Goal: Task Accomplishment & Management: Complete application form

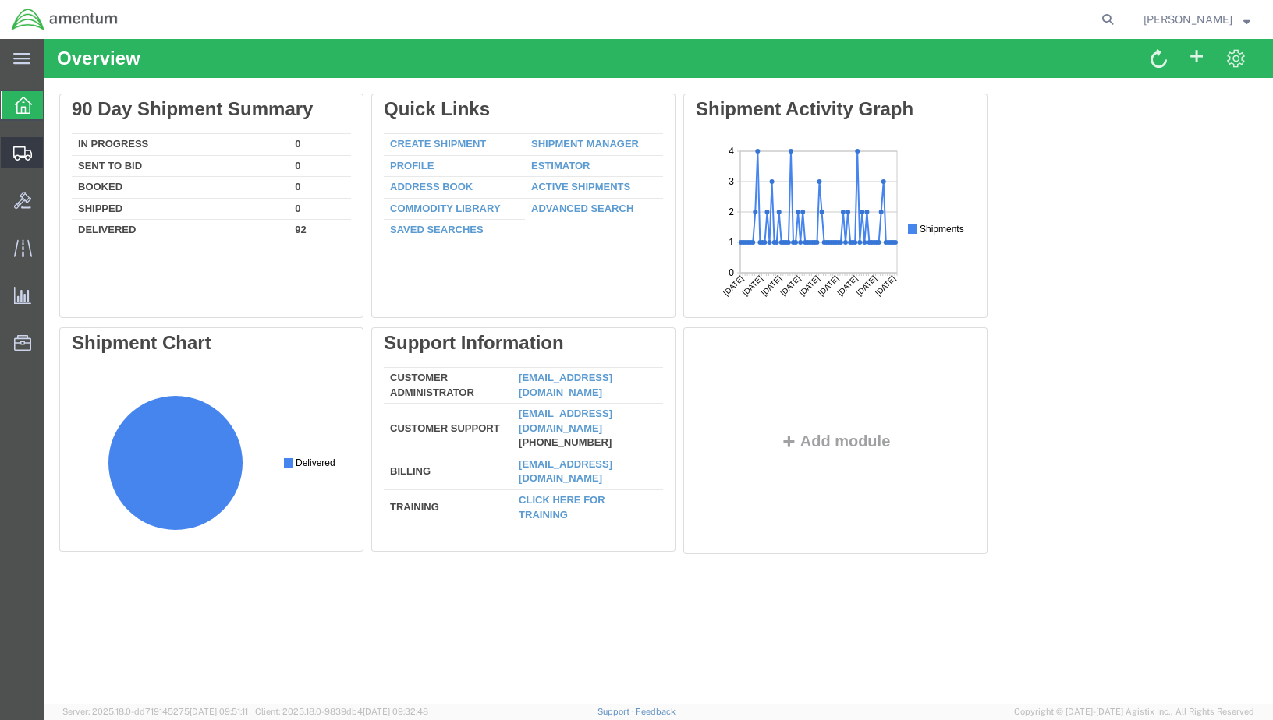
click at [0, 0] on span "Create Shipment" at bounding box center [0, 0] width 0 height 0
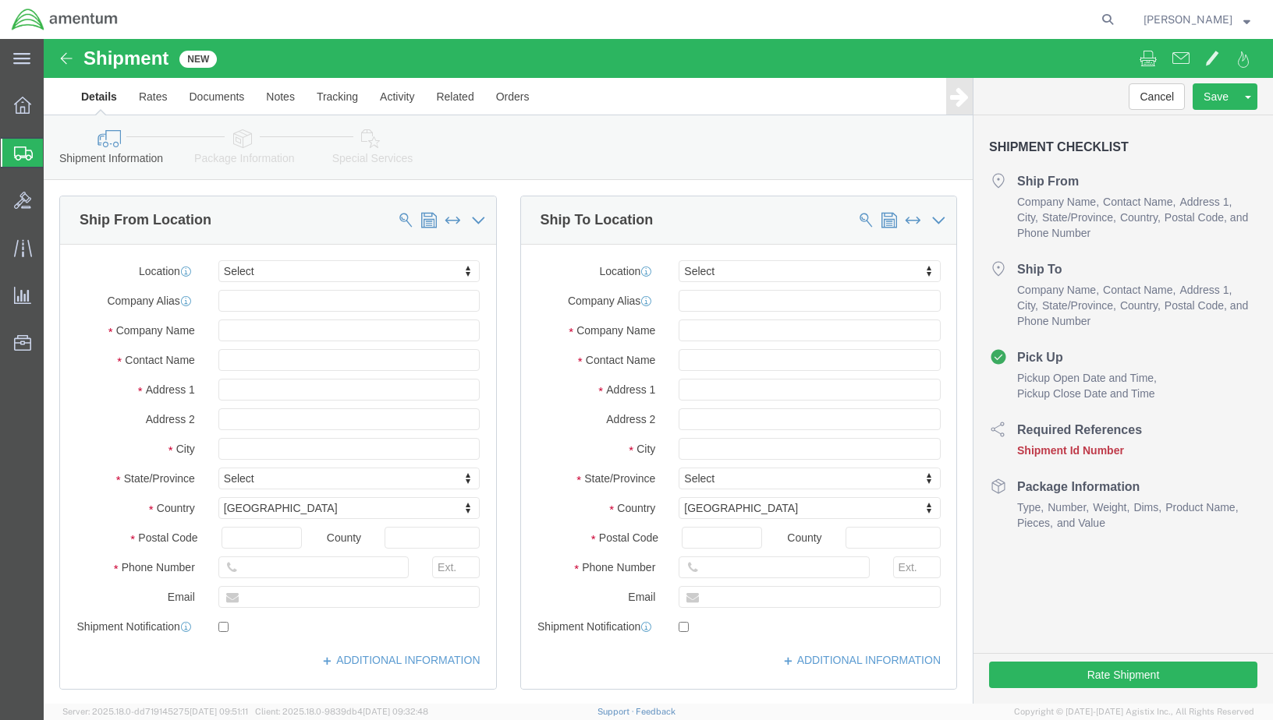
select select
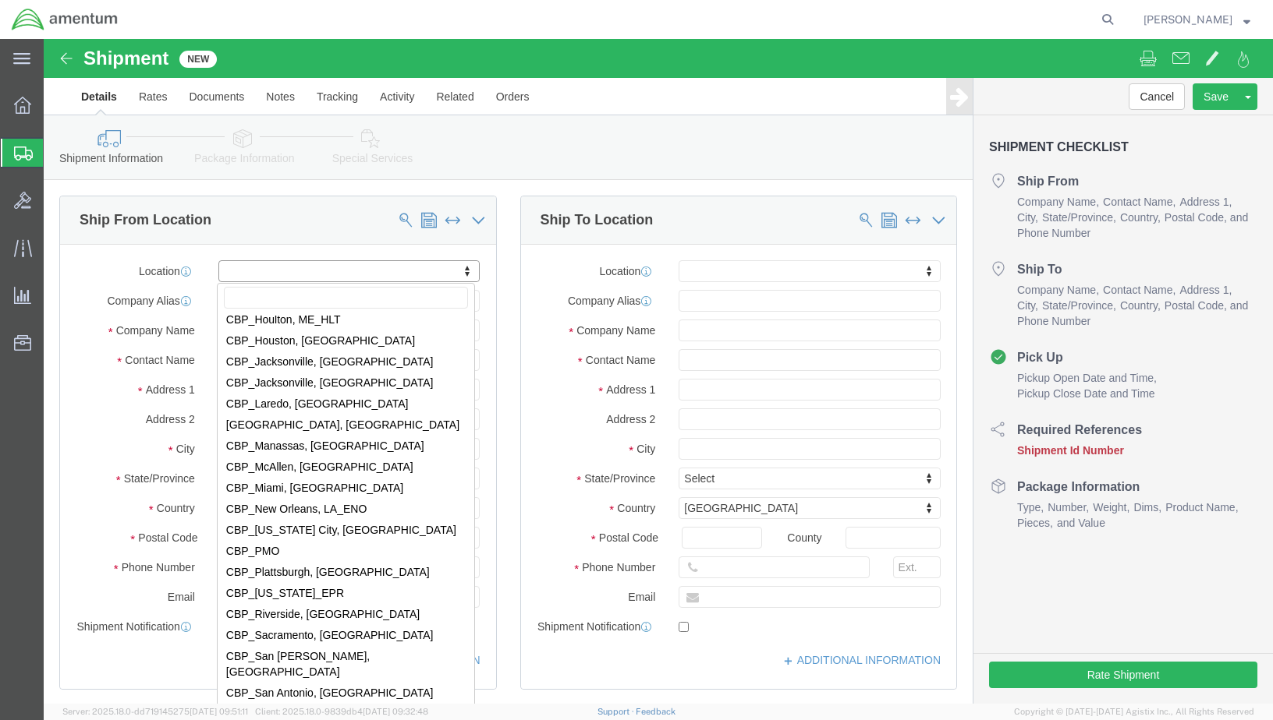
scroll to position [3197, 0]
select select "49924"
type input "Amentum Services, Inc"
type input "[PERSON_NAME]"
type input "[GEOGRAPHIC_DATA]"
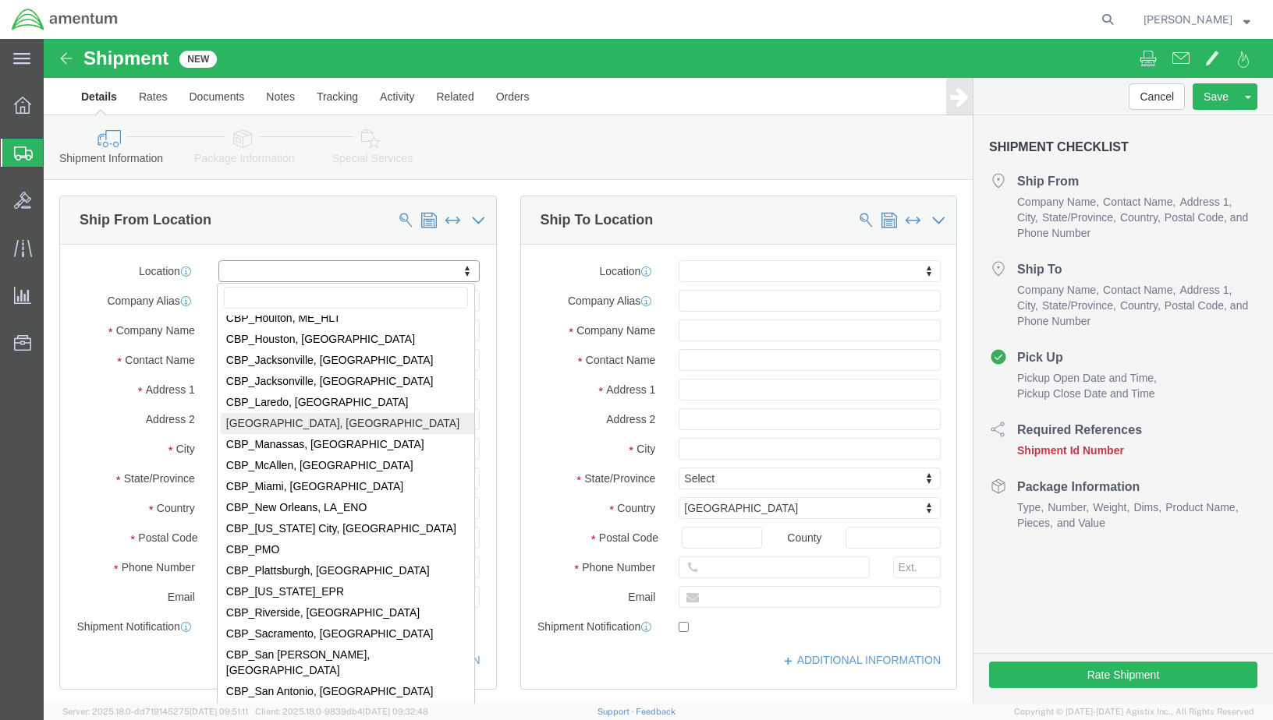
type input "Suite 200"
type input "Farmingdale"
type input "11735"
type input "[PHONE_NUMBER]"
type input "236"
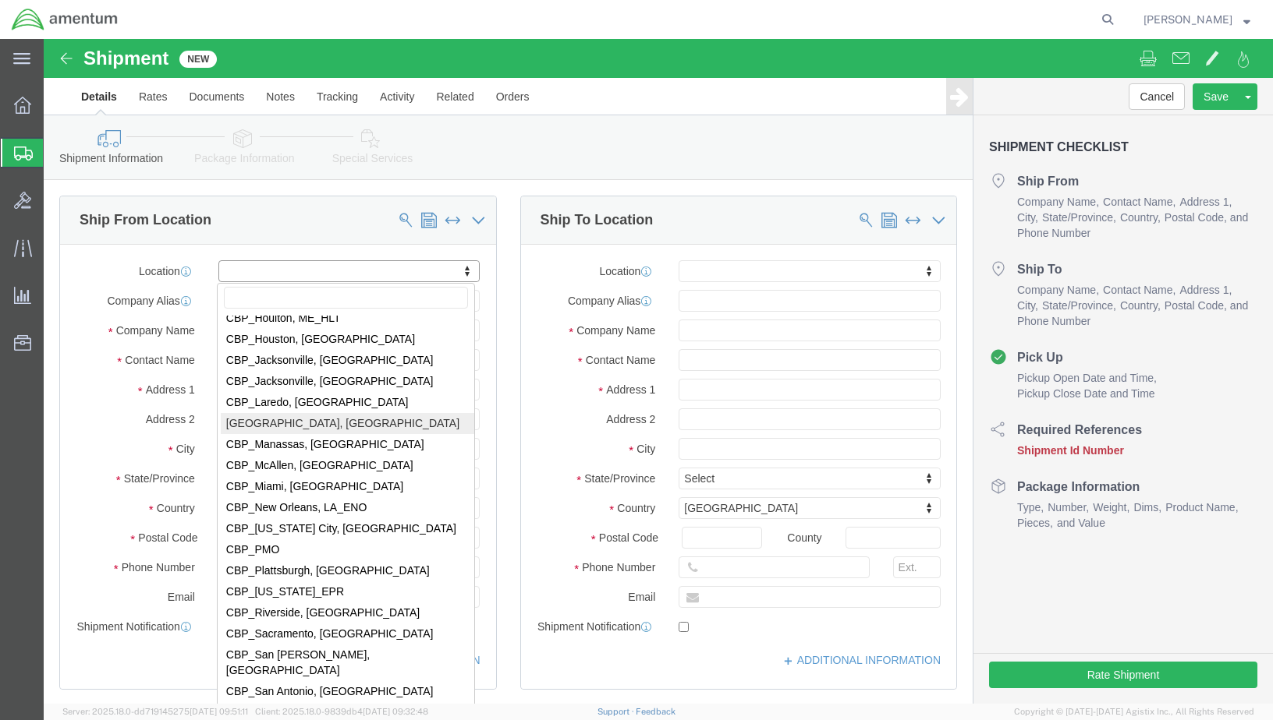
type input "[PERSON_NAME][EMAIL_ADDRESS][PERSON_NAME][DOMAIN_NAME]"
checkbox input "true"
select select "NY"
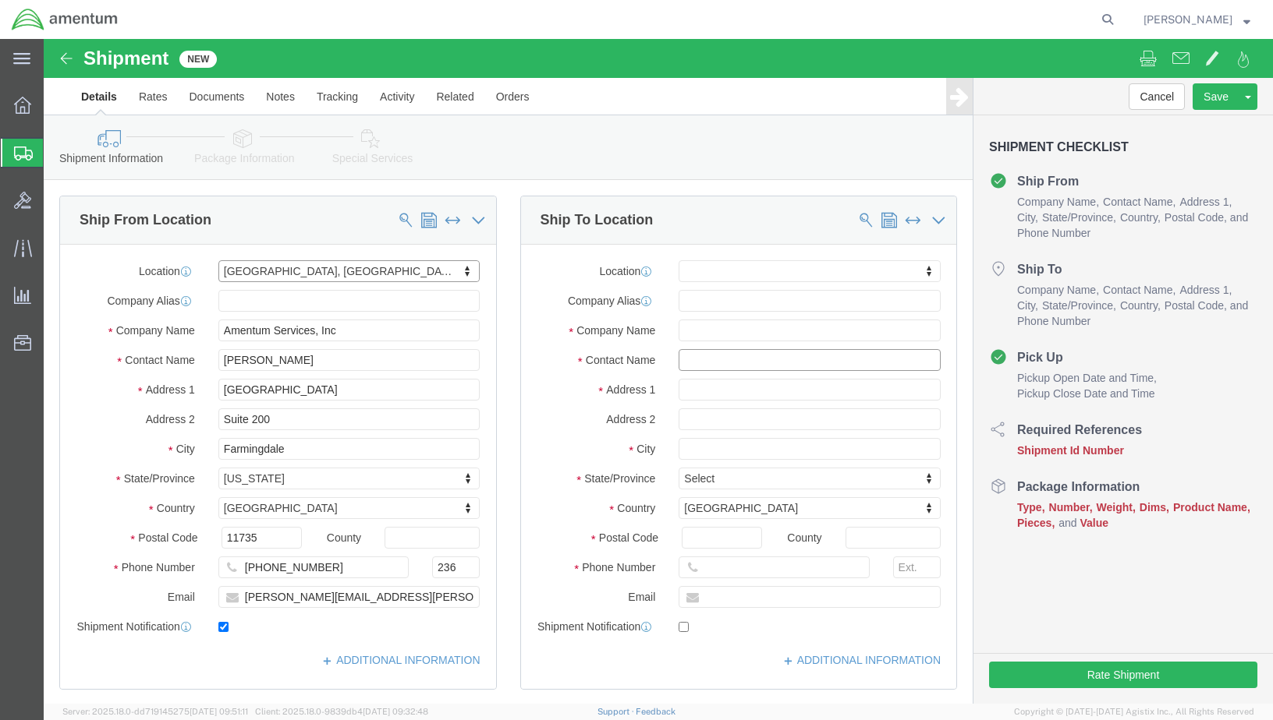
click input "text"
type input "[PERSON_NAME]"
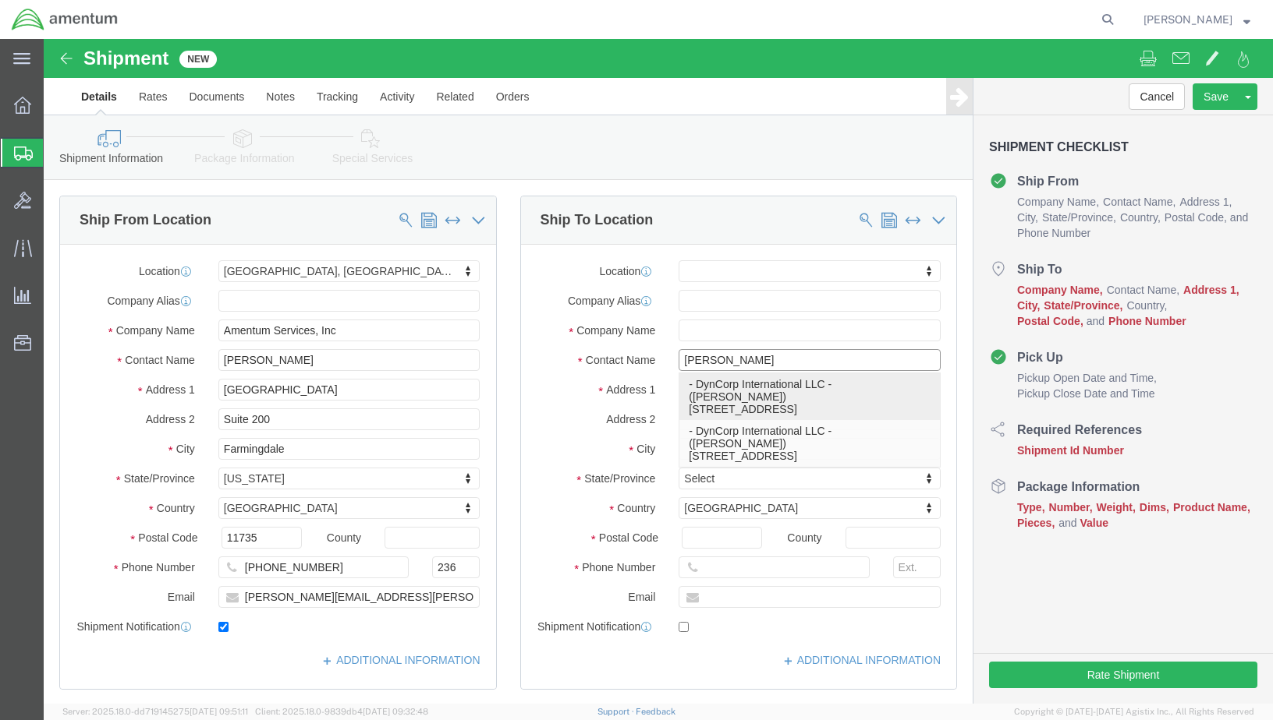
click p "- DynCorp International LLC - ([PERSON_NAME]) [STREET_ADDRESS]"
select select
type input "DynCorp International LLC"
type input "[PERSON_NAME]"
type input "[STREET_ADDRESS]"
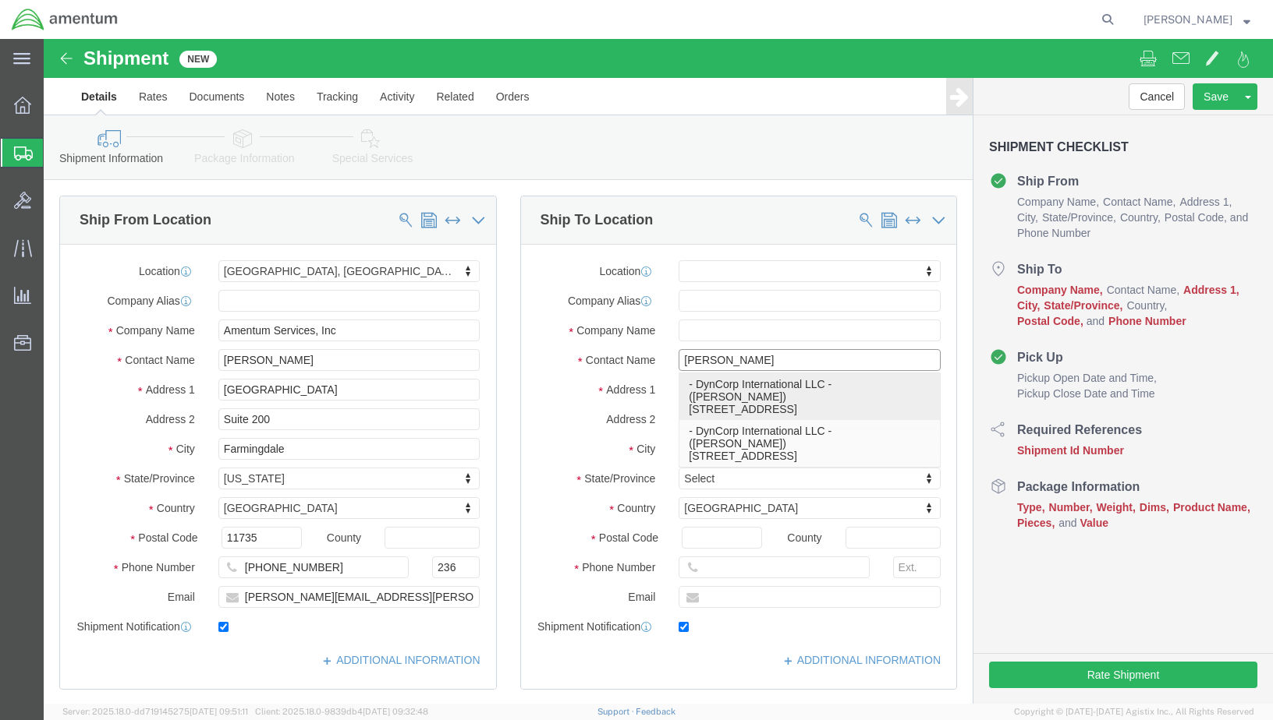
type input "Manassas"
type input "20110"
type input "[PHONE_NUMBER]"
type input "236"
type input "[PERSON_NAME][EMAIL_ADDRESS][PERSON_NAME][DOMAIN_NAME]"
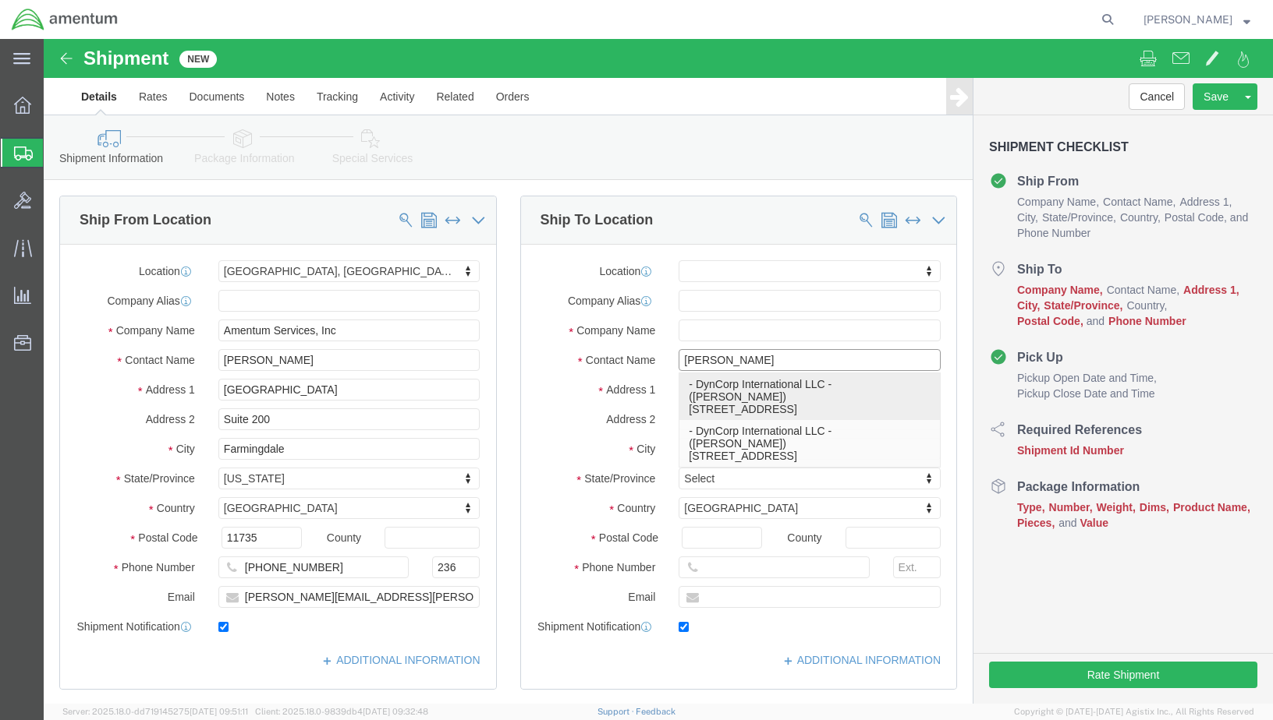
checkbox input "true"
select select "VA"
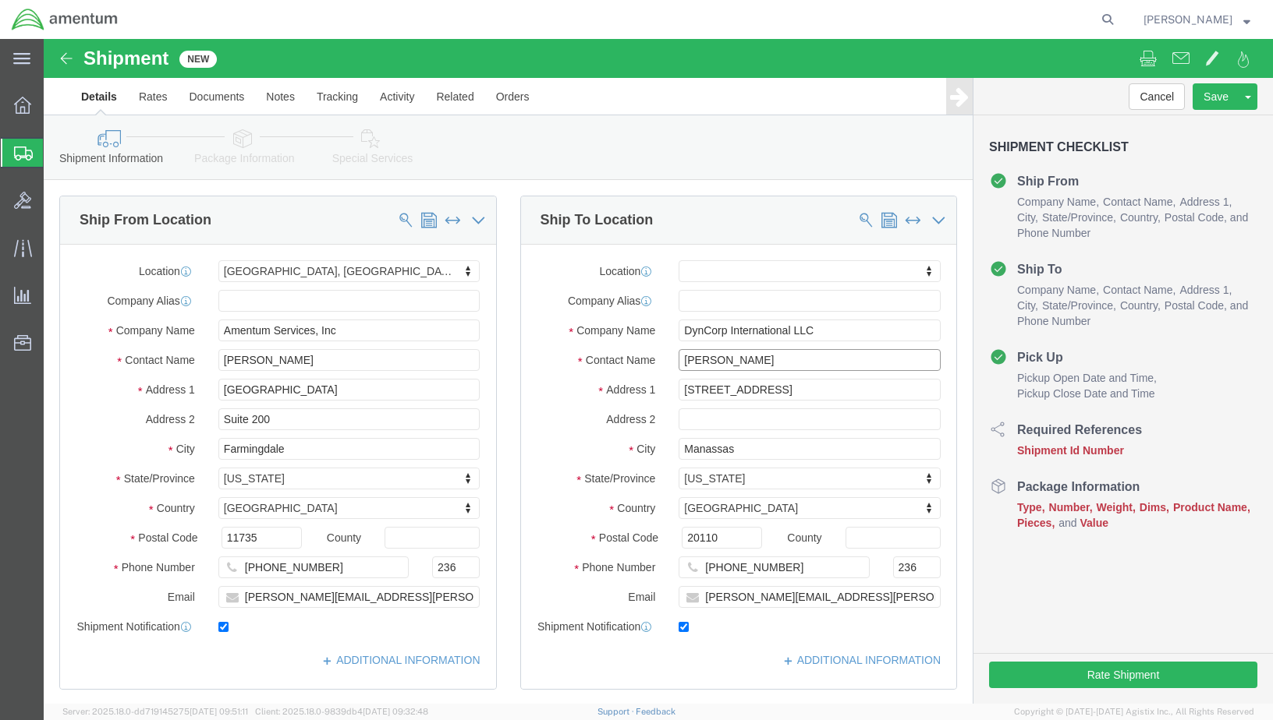
type input "[PERSON_NAME]"
click input "[PHONE_NUMBER]"
type input "[PHONE_NUMBER]"
click input "[PERSON_NAME][EMAIL_ADDRESS][PERSON_NAME][DOMAIN_NAME]"
drag, startPoint x: 737, startPoint y: 561, endPoint x: 648, endPoint y: 561, distance: 88.9
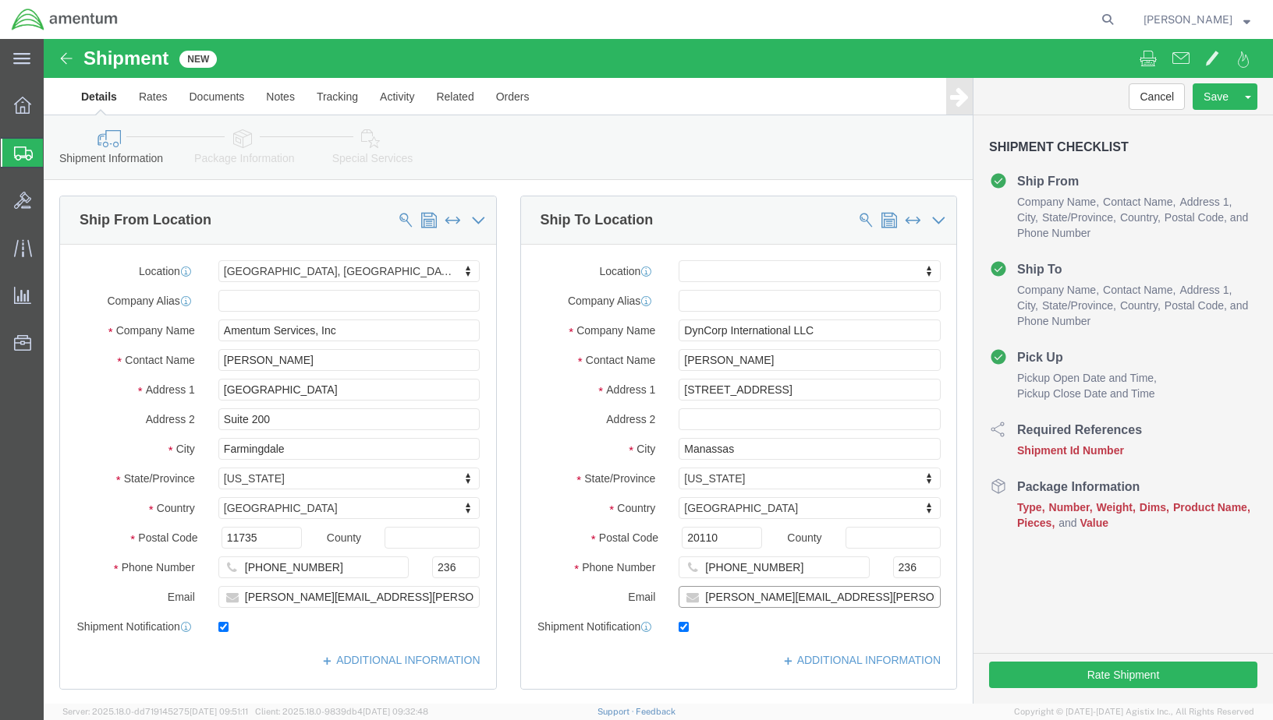
click div "[PERSON_NAME][EMAIL_ADDRESS][PERSON_NAME][DOMAIN_NAME]"
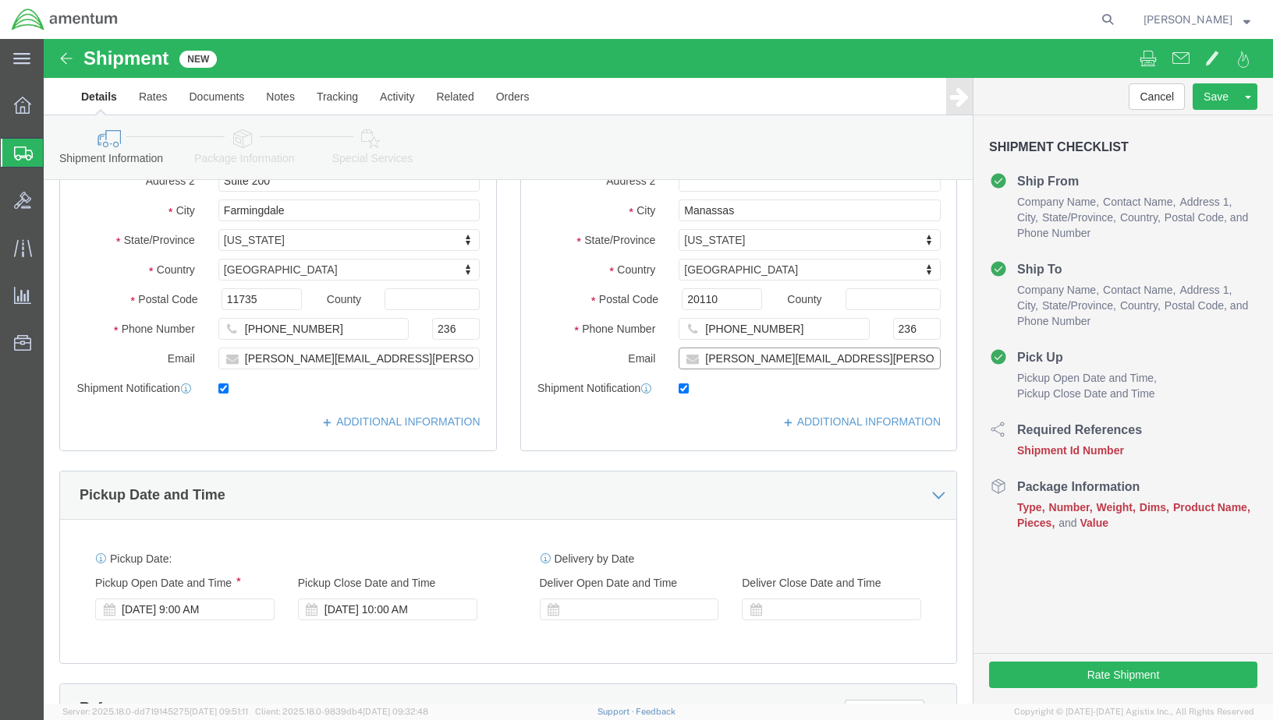
scroll to position [312, 0]
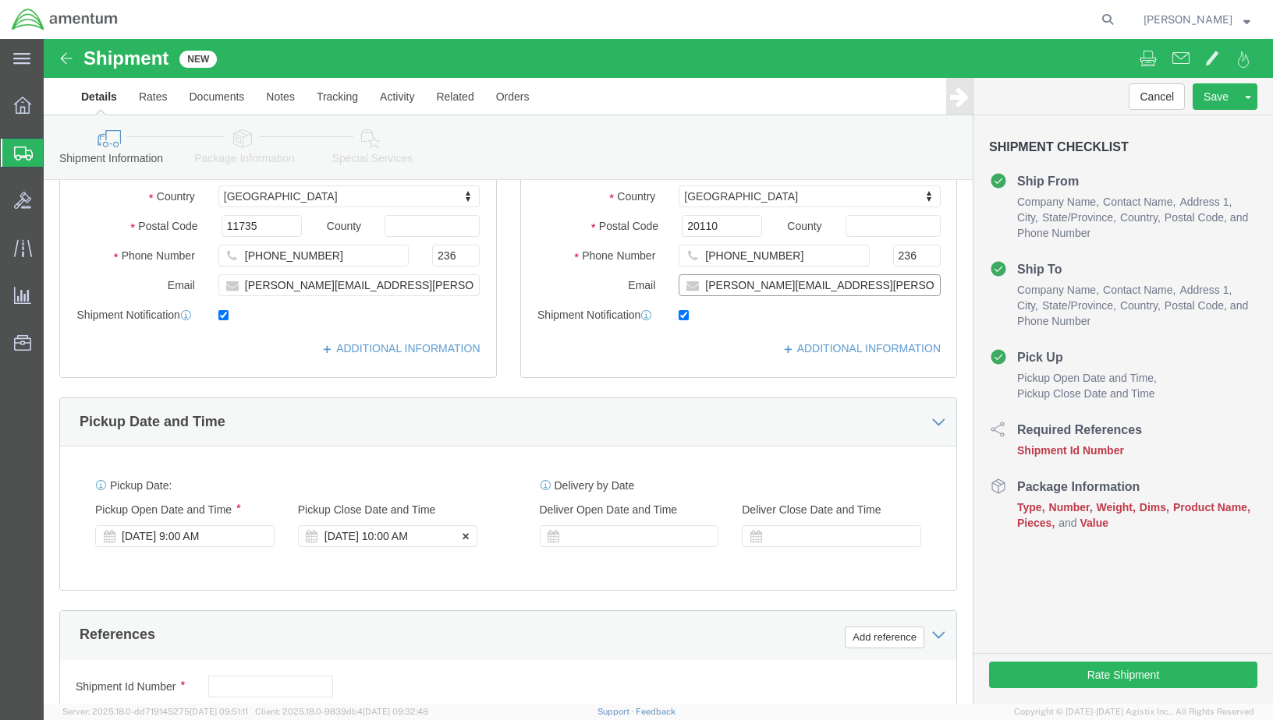
type input "[PERSON_NAME][EMAIL_ADDRESS][PERSON_NAME][DOMAIN_NAME]"
click div "[DATE] 10:00 AM"
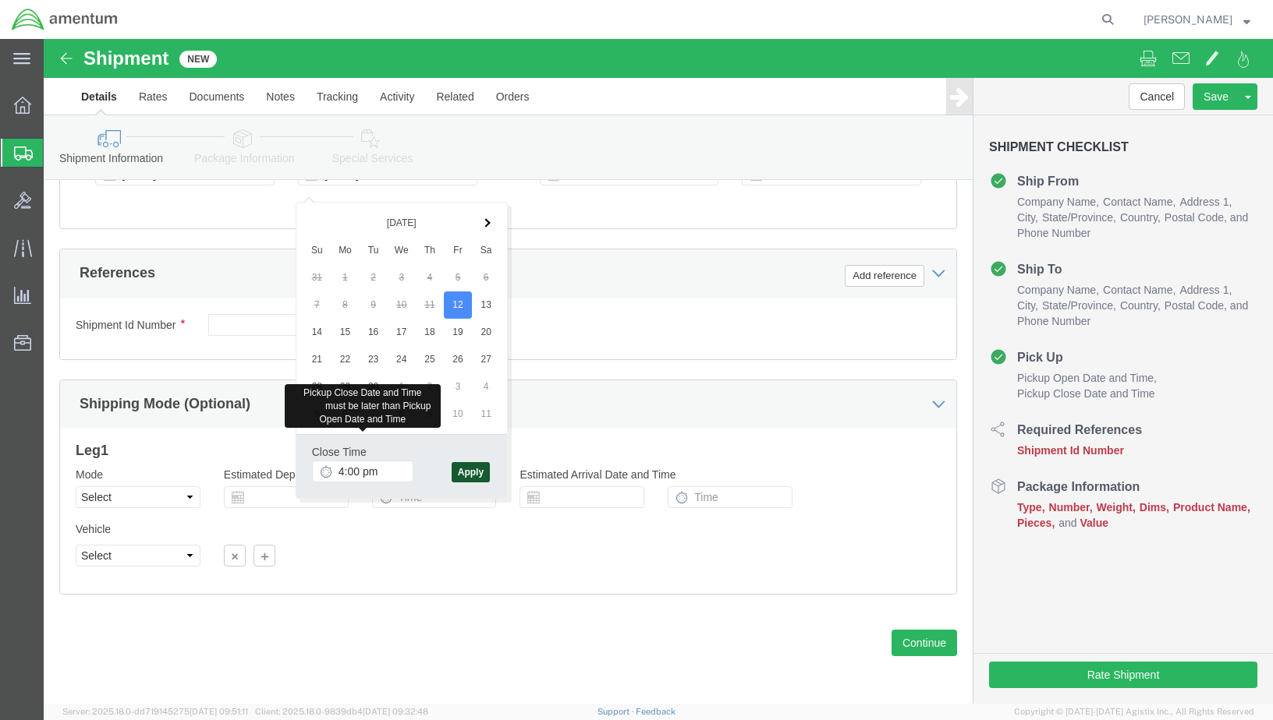
type input "4:00 PM"
click button "Apply"
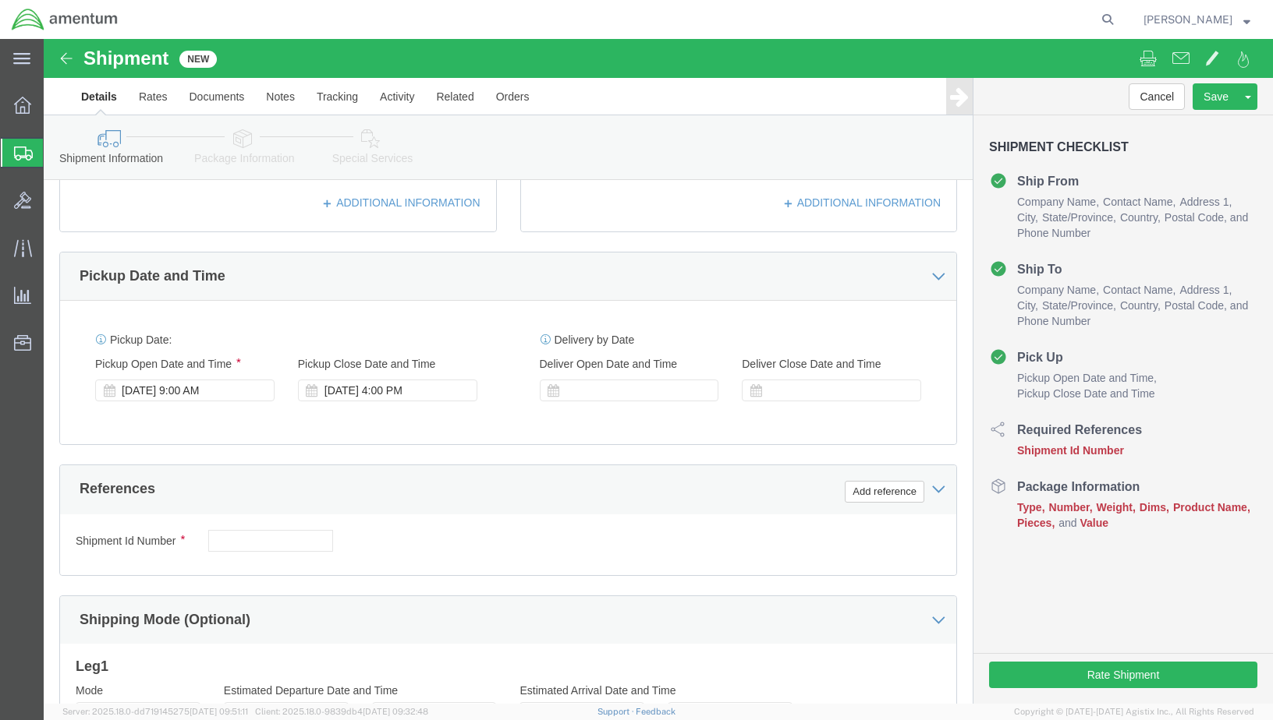
scroll to position [453, 0]
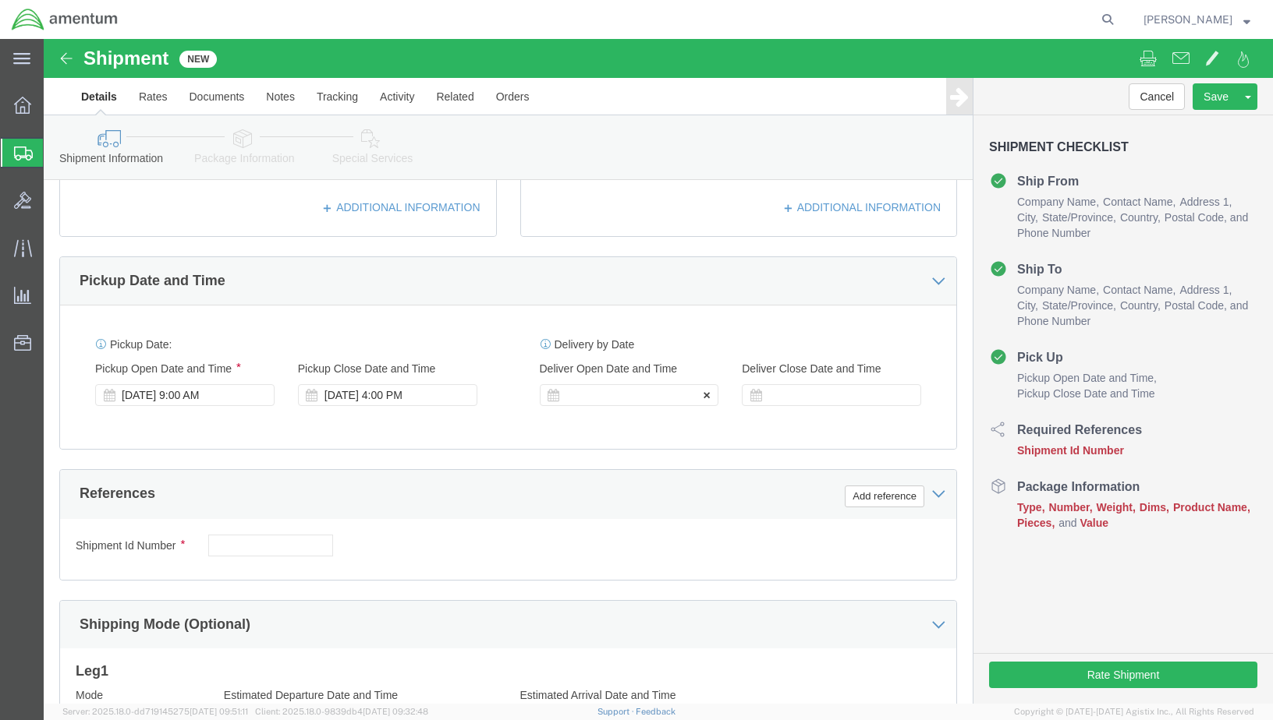
click div
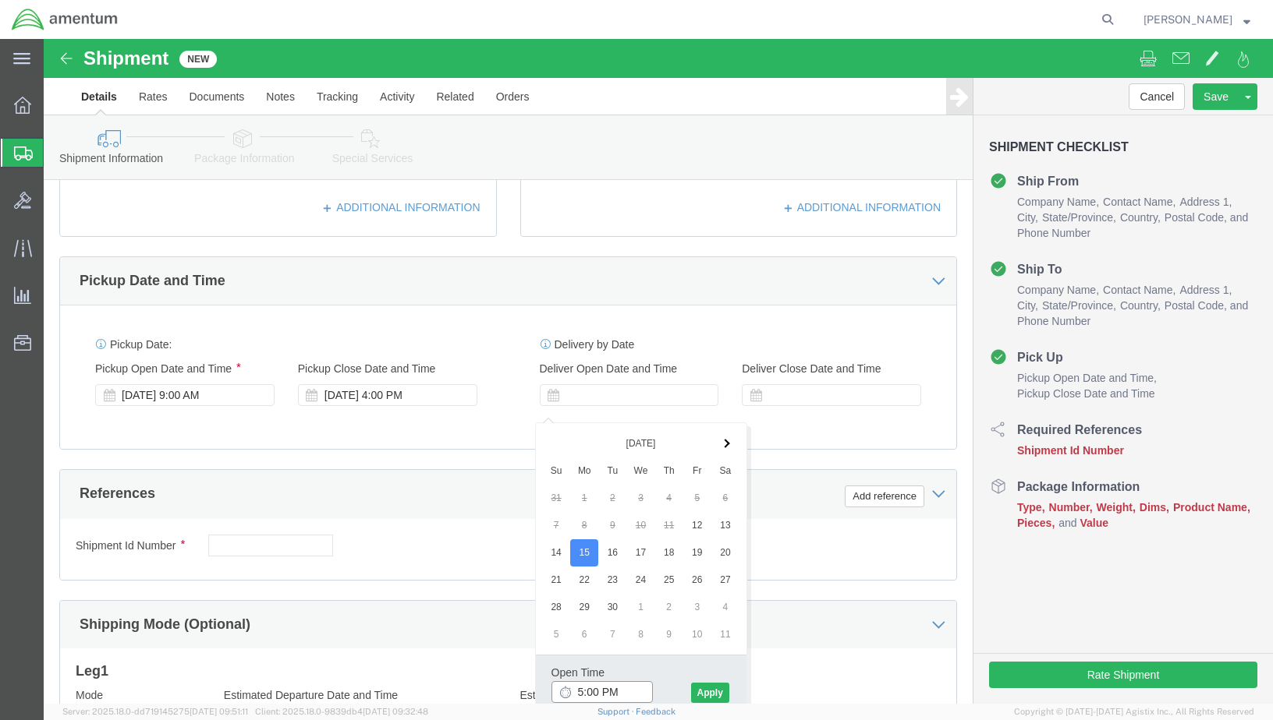
click input "5:00 PM"
type input "8:00 AM"
click button "Apply"
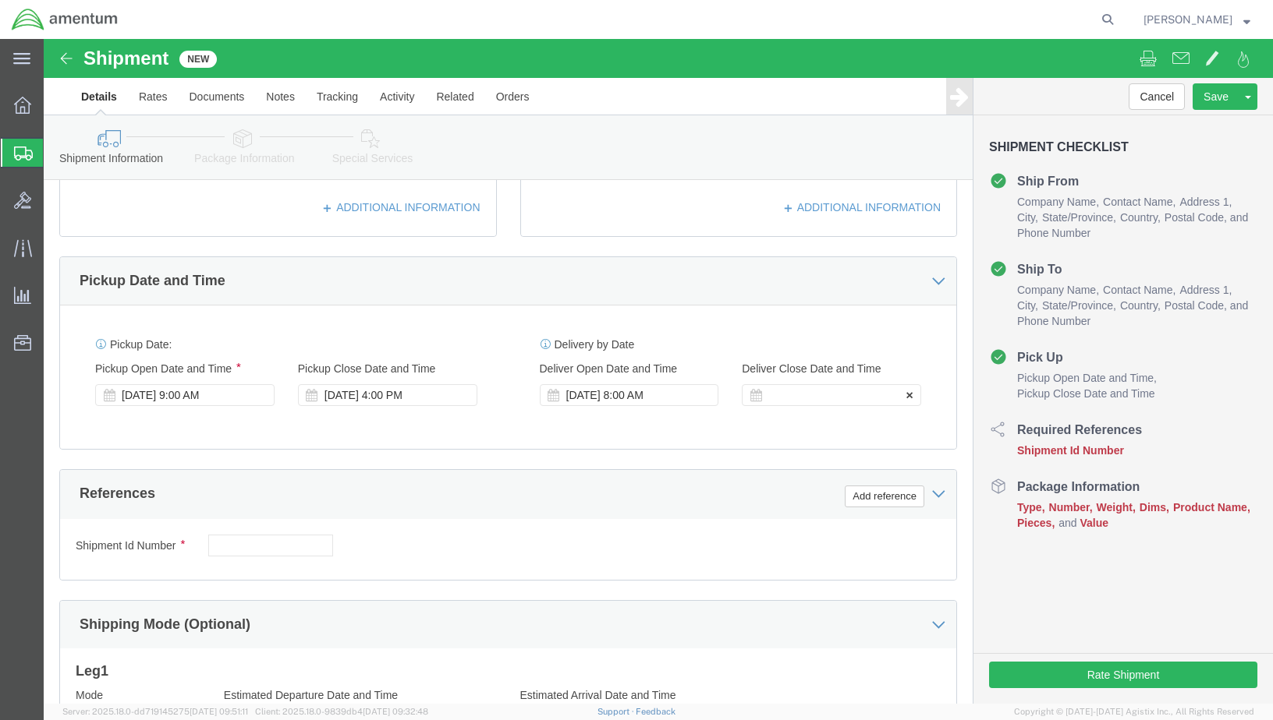
click div
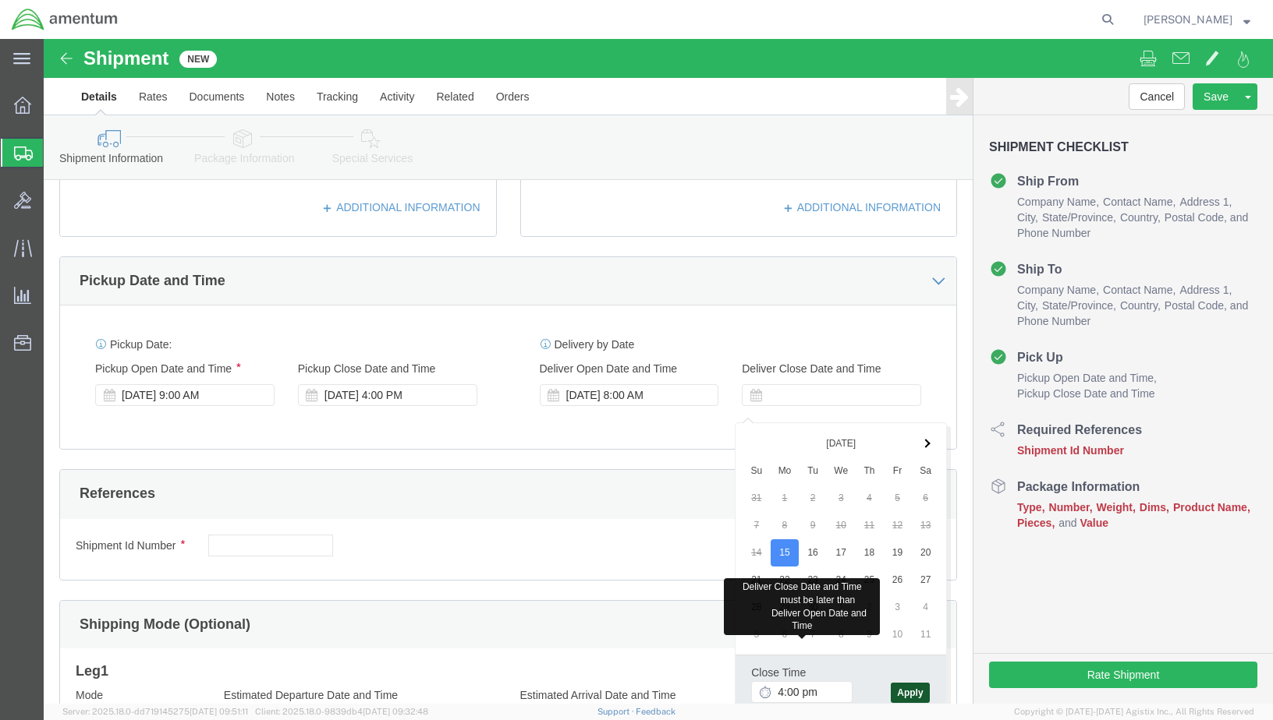
type input "4:00 PM"
click button "Apply"
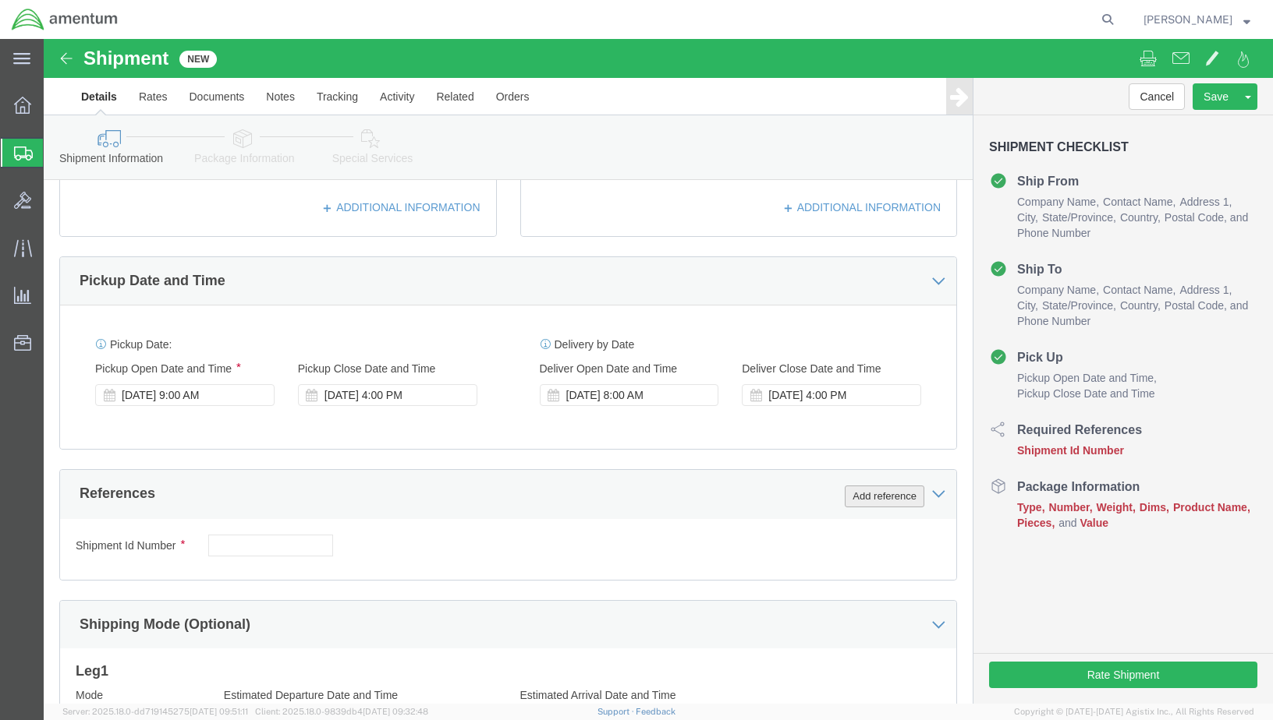
click button "Add reference"
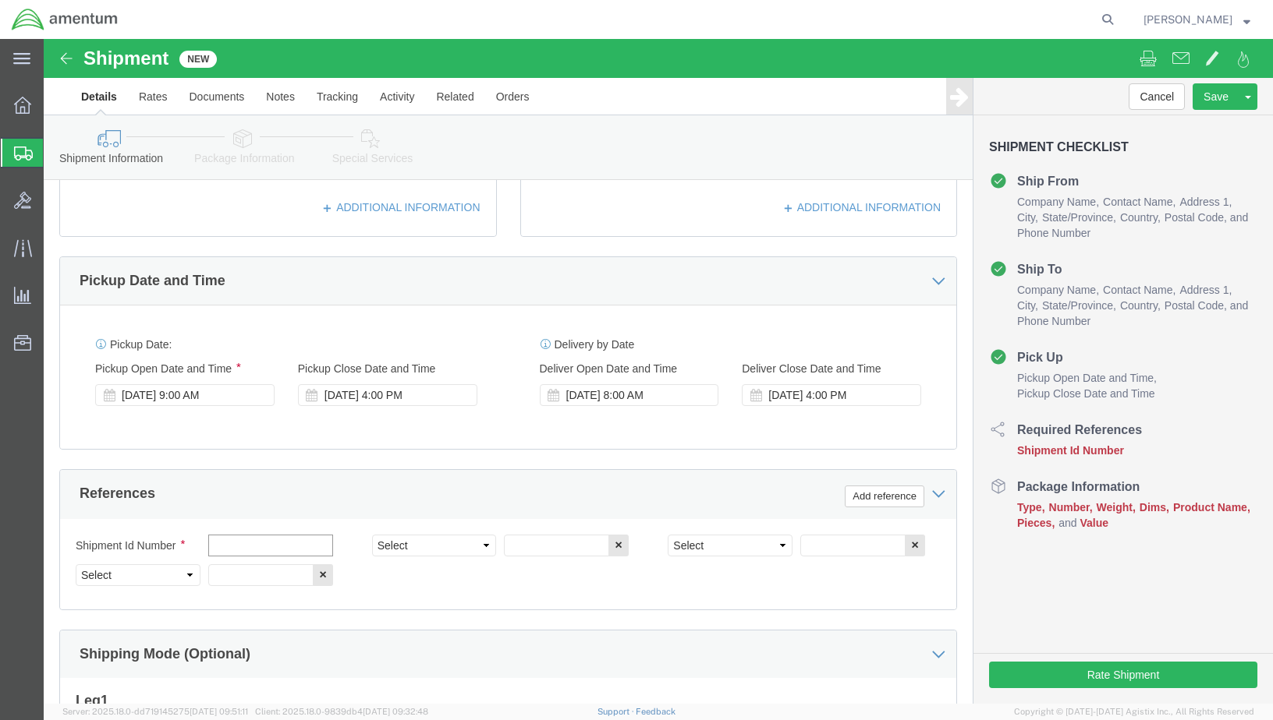
click input "text"
type input "2"
click select "Select Account Type Activity ID Airline Appointment Number ASN Batch Request # …"
select select "DEPT"
click select "Select Account Type Activity ID Airline Appointment Number ASN Batch Request # …"
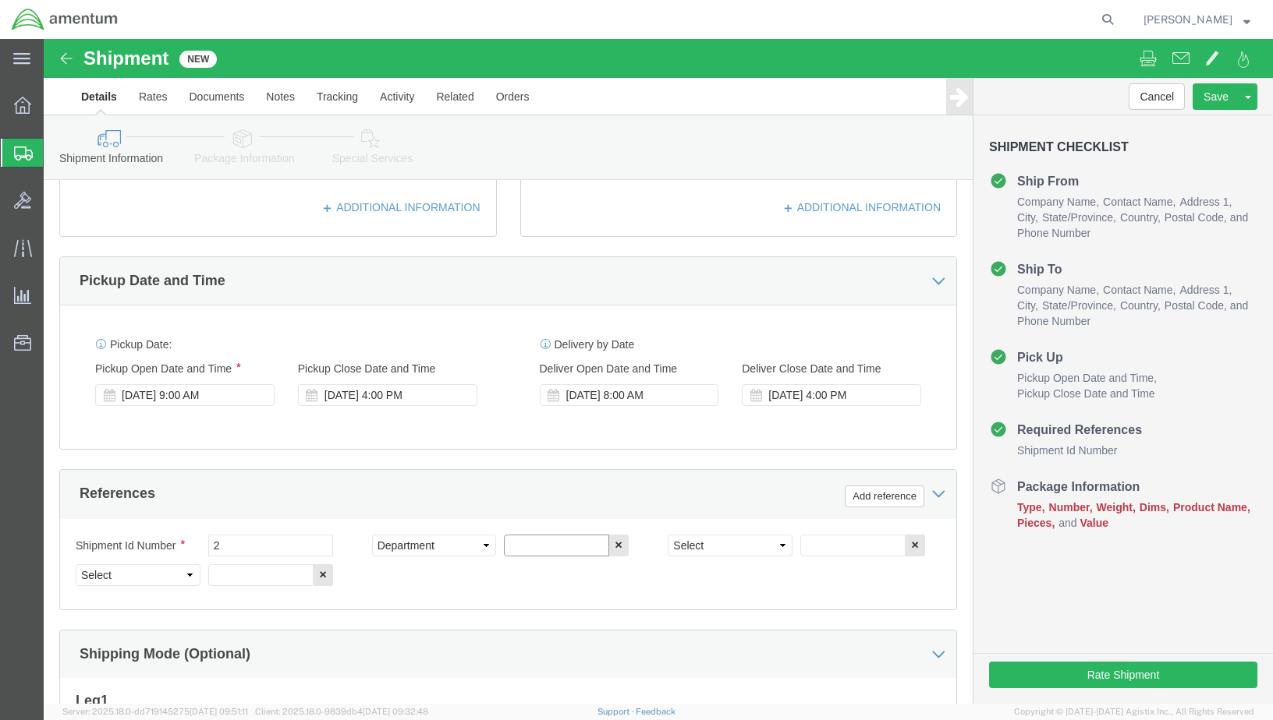
click input "text"
type input "CBP"
click select "Select Account Type Activity ID Airline Appointment Number ASN Batch Request # …"
select select "PROJNUM"
click select "Select Account Type Activity ID Airline Appointment Number ASN Batch Request # …"
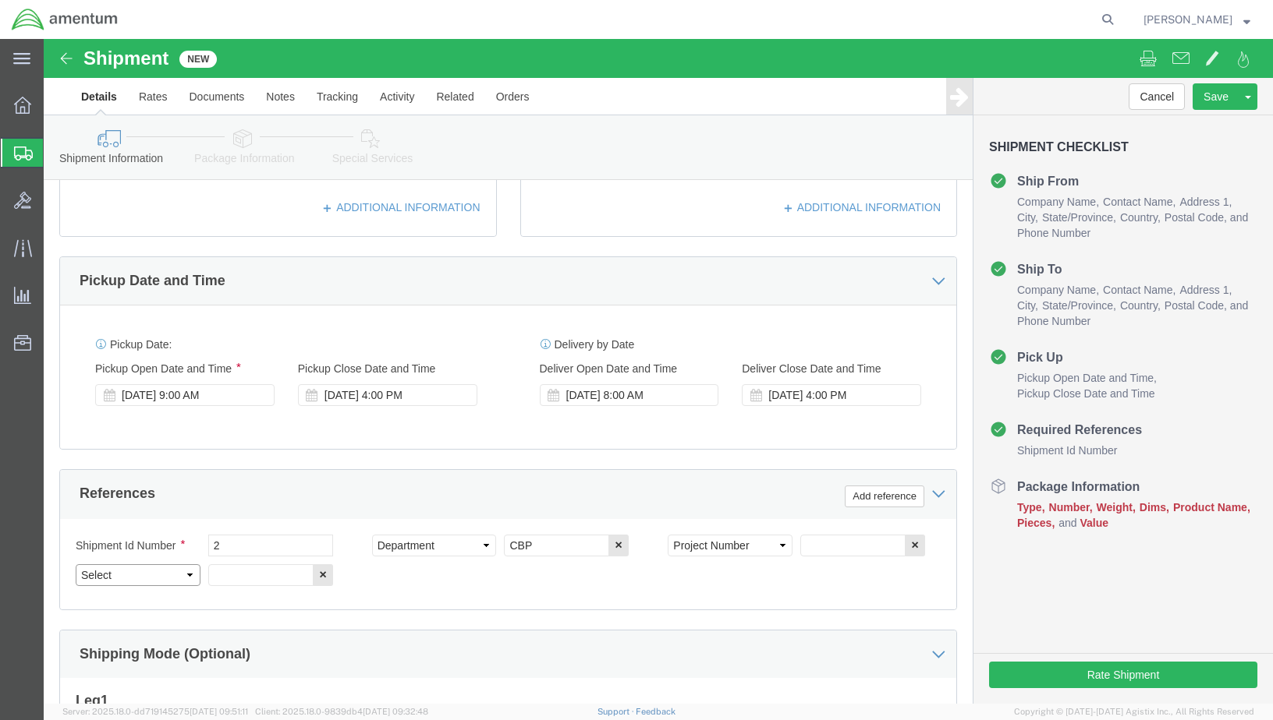
click select "Select Account Type Activity ID Airline Appointment Number ASN Batch Request # …"
select select "CUSTREF"
click select "Select Account Type Activity ID Airline Appointment Number ASN Batch Request # …"
click input "text"
type input "Weekly Records"
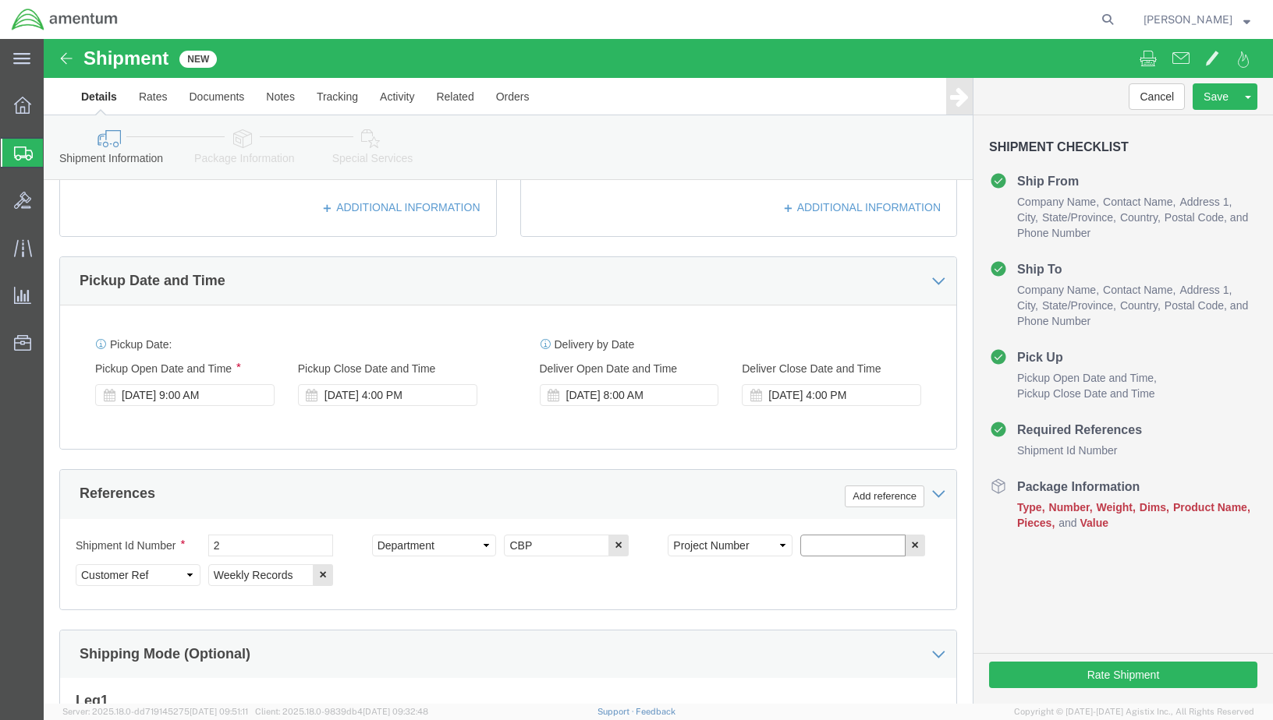
click input "text"
paste input "6114.00.03.2219.ENY.0000"
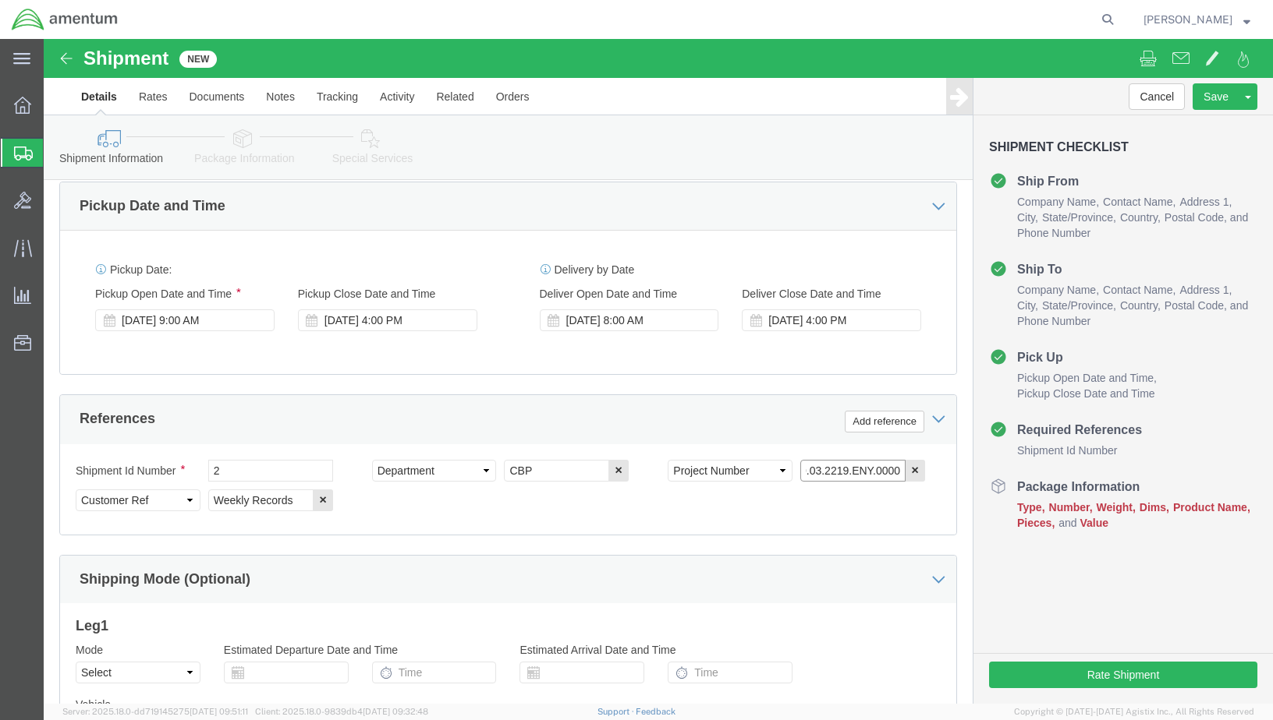
scroll to position [717, 0]
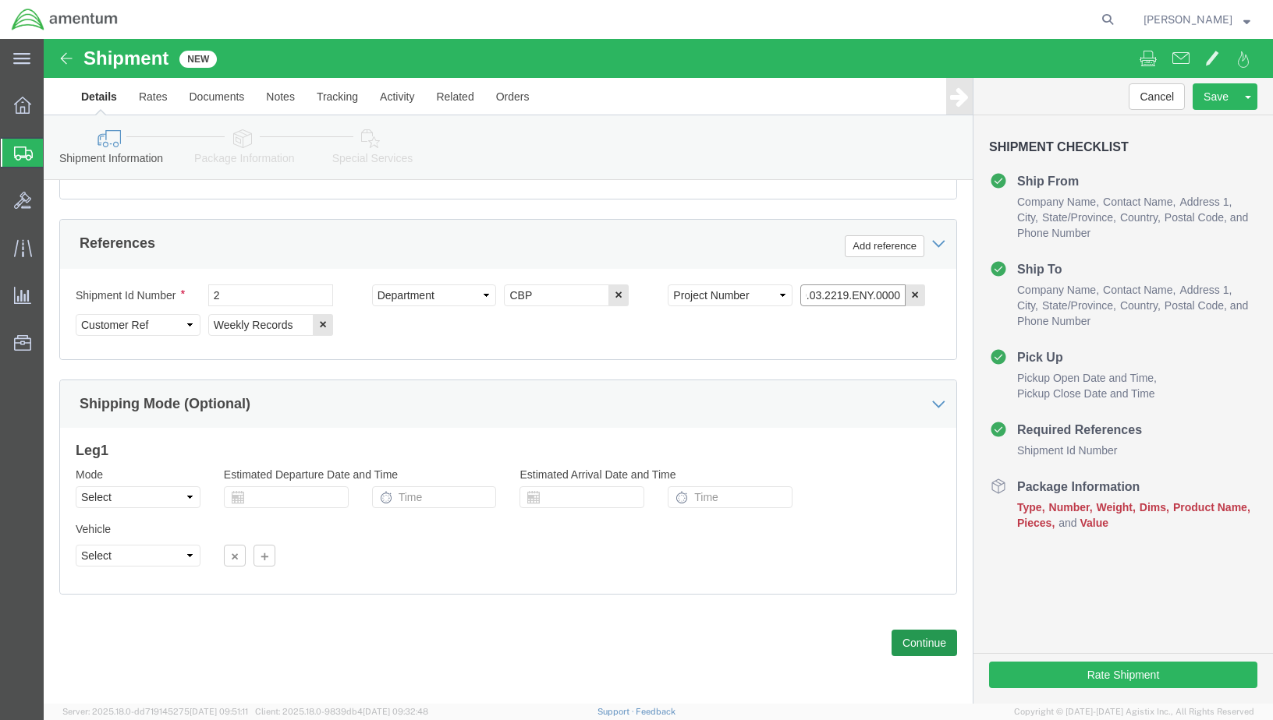
type input "6114.00.03.2219.ENY.0000"
click button "Continue"
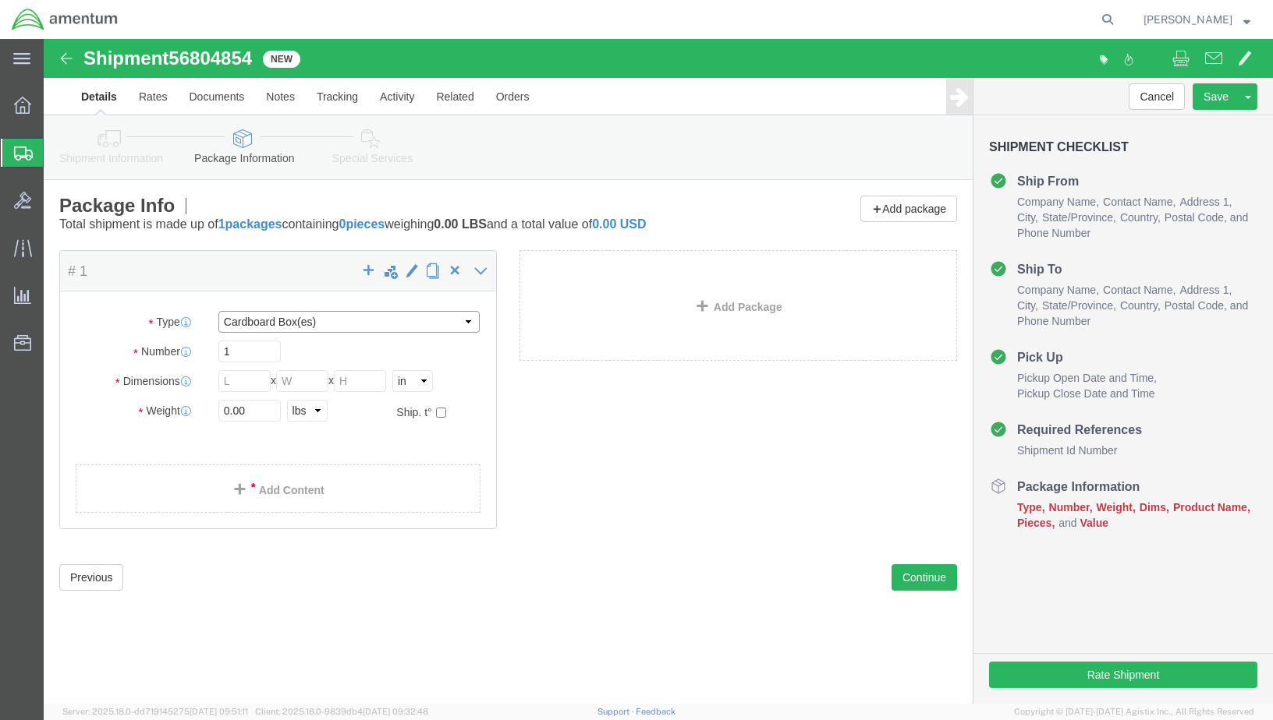
click select "Select BCK Boxes Bale(s) Basket(s) Bolt(s) Bottle(s) Buckets Bulk Bundle(s) Can…"
select select "ENV"
click select "Select BCK Boxes Bale(s) Basket(s) Bolt(s) Bottle(s) Buckets Bulk Bundle(s) Can…"
type input "9.50"
type input "12.50"
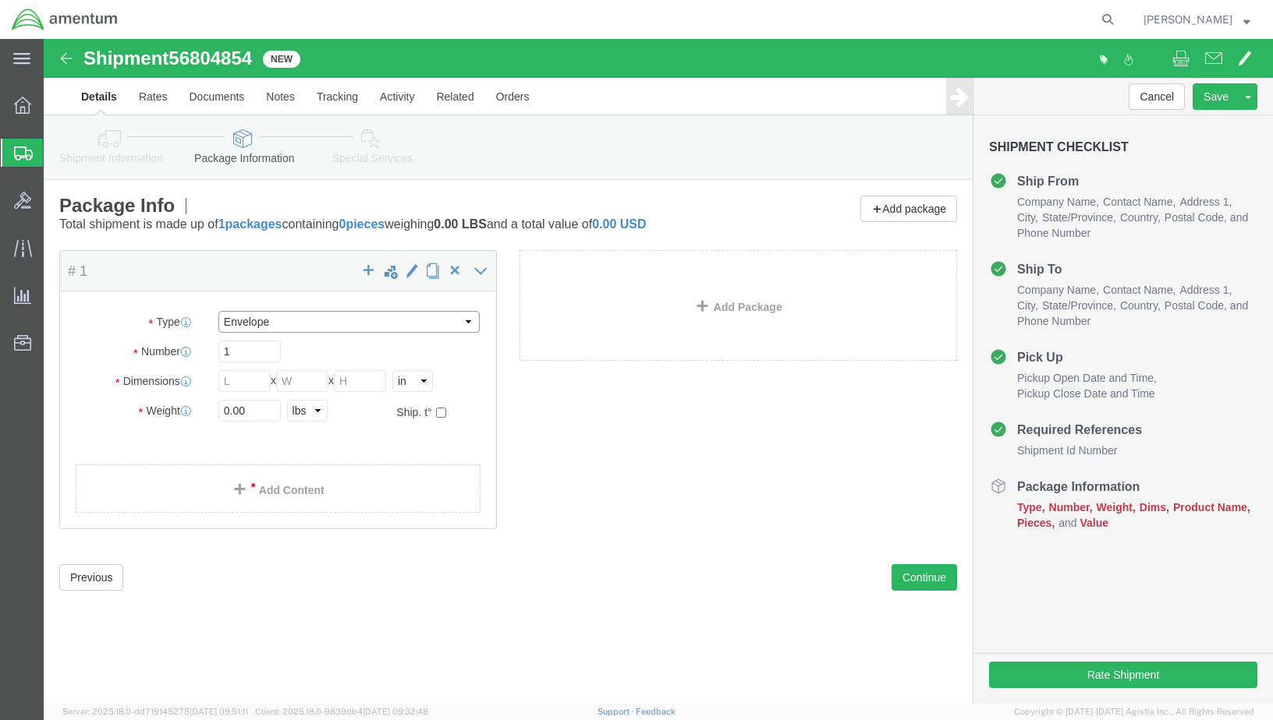
type input "0.25"
type input "1"
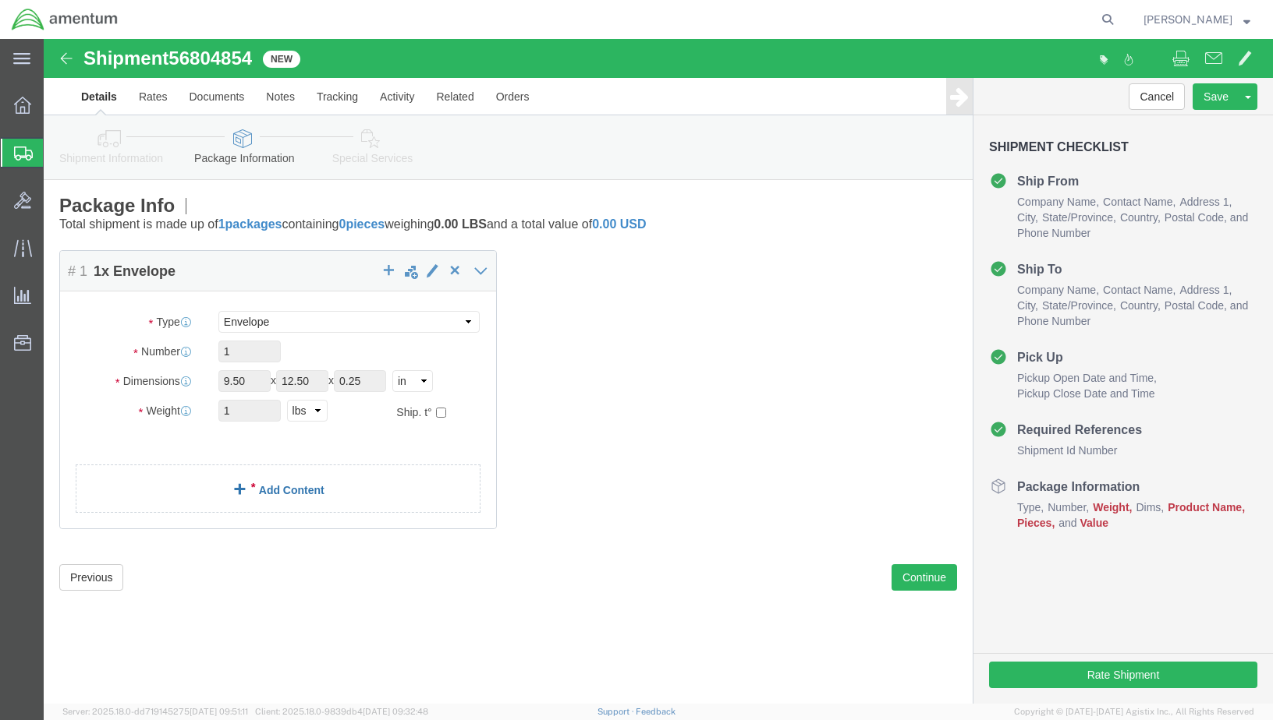
click link "Add Content"
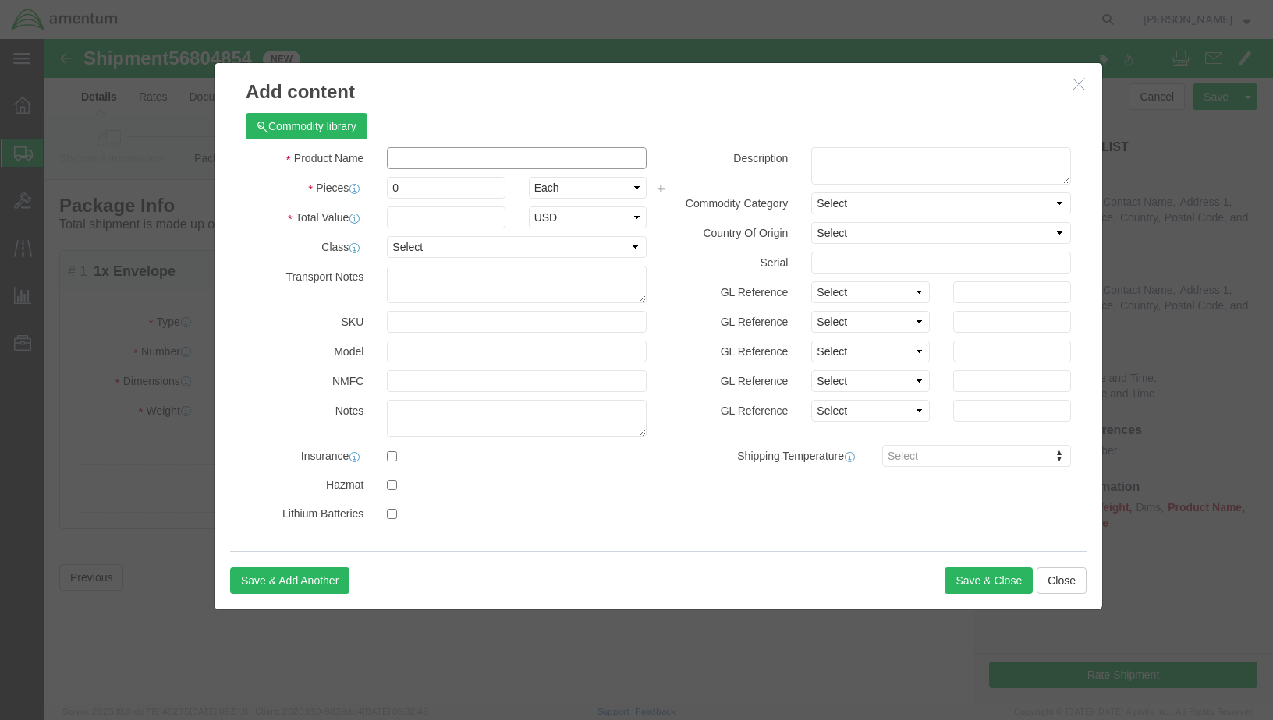
click input "text"
type input "Weekly Records"
click input "0"
type input "1"
click input "text"
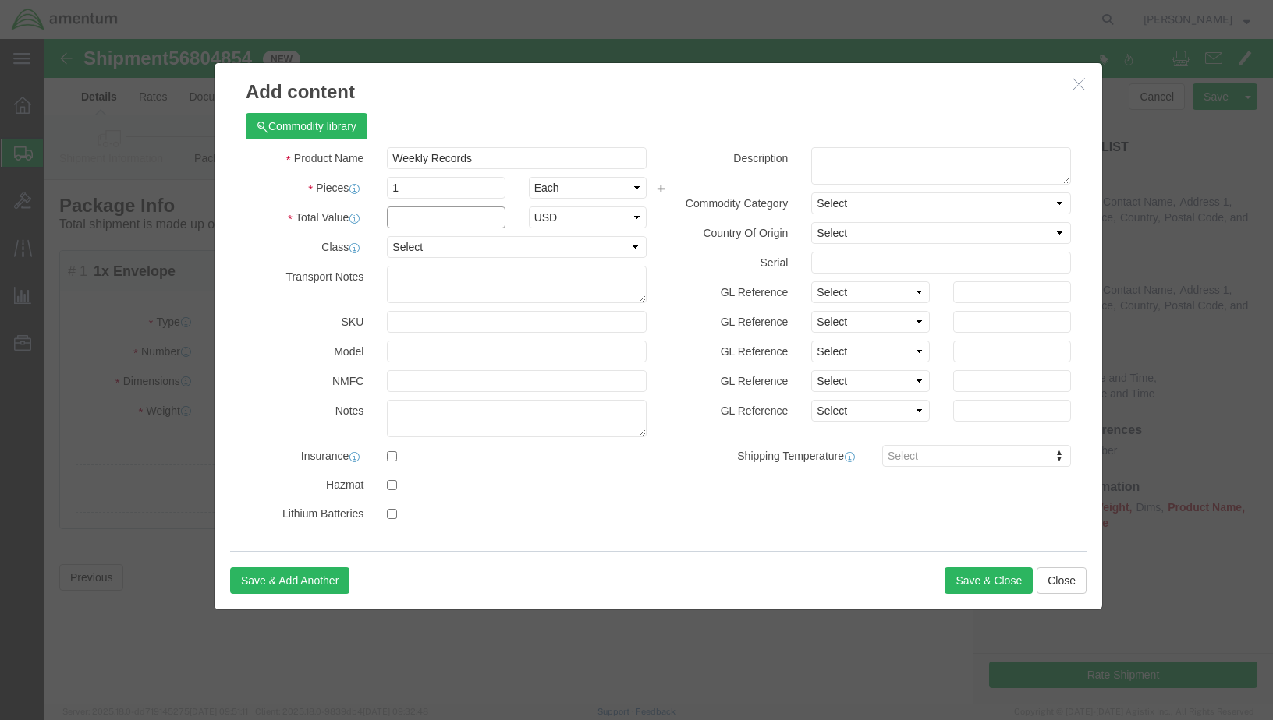
type input "2"
click button "Save & Close"
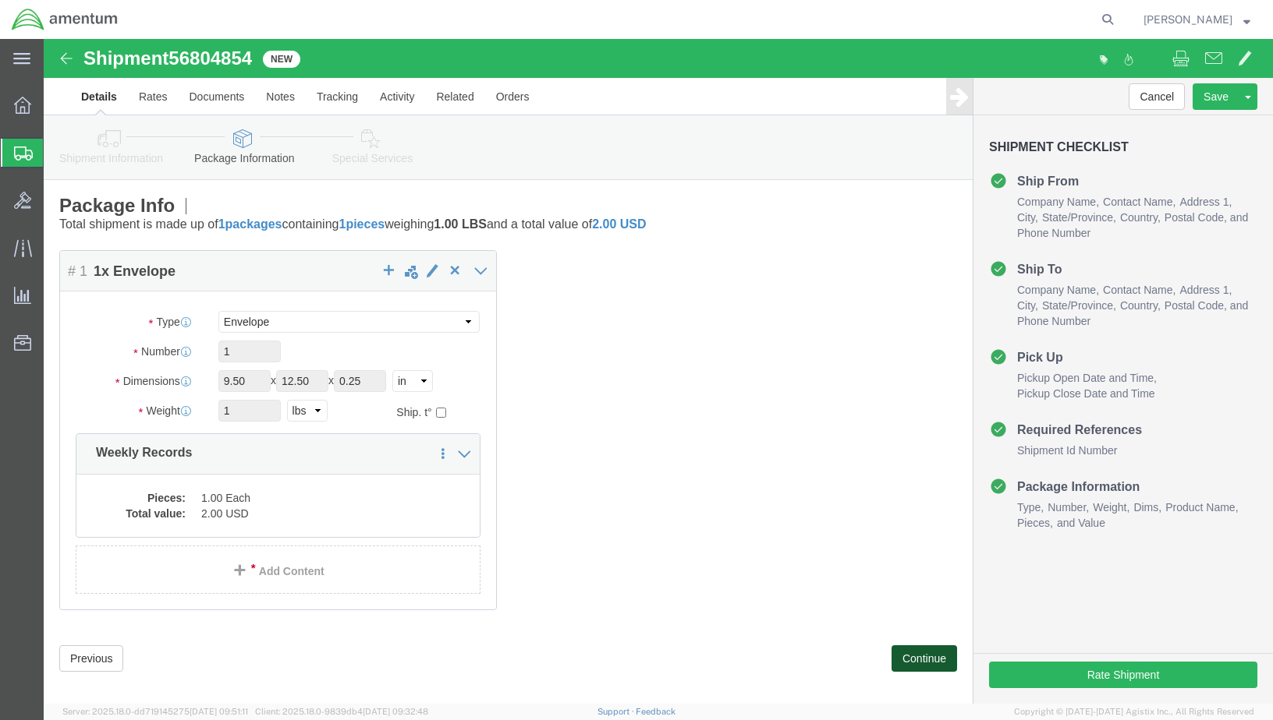
click button "Continue"
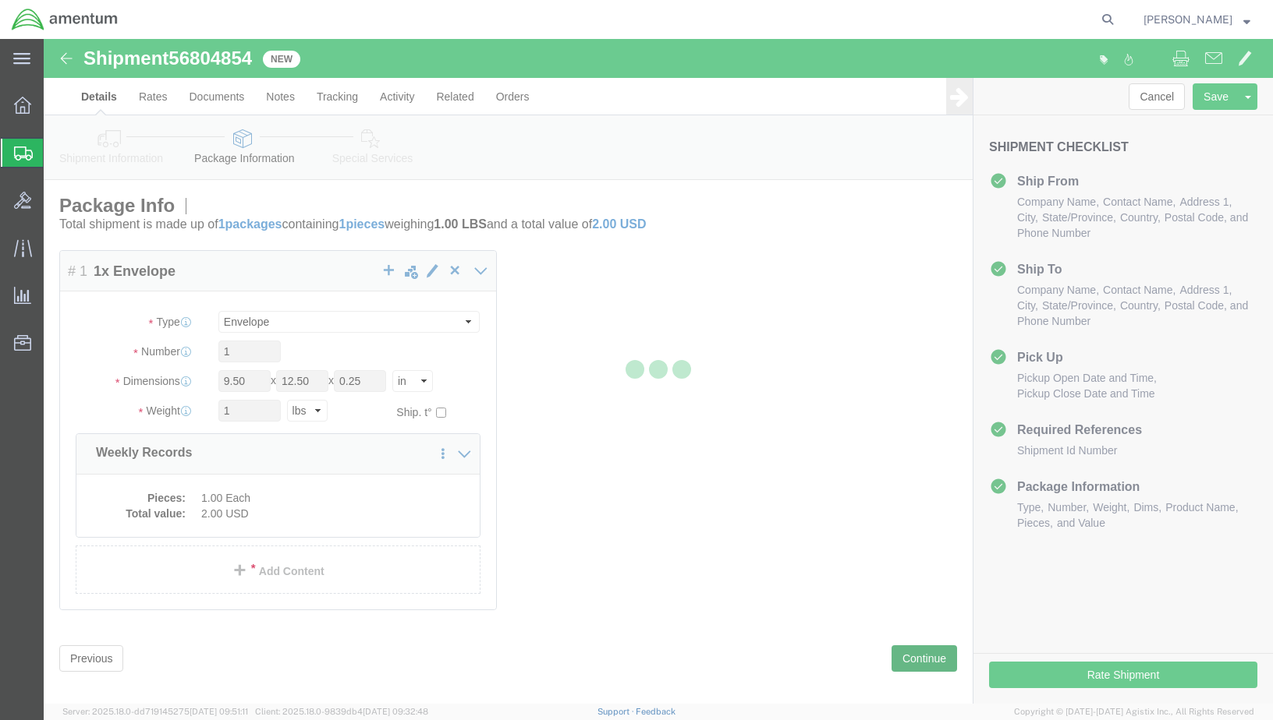
select select
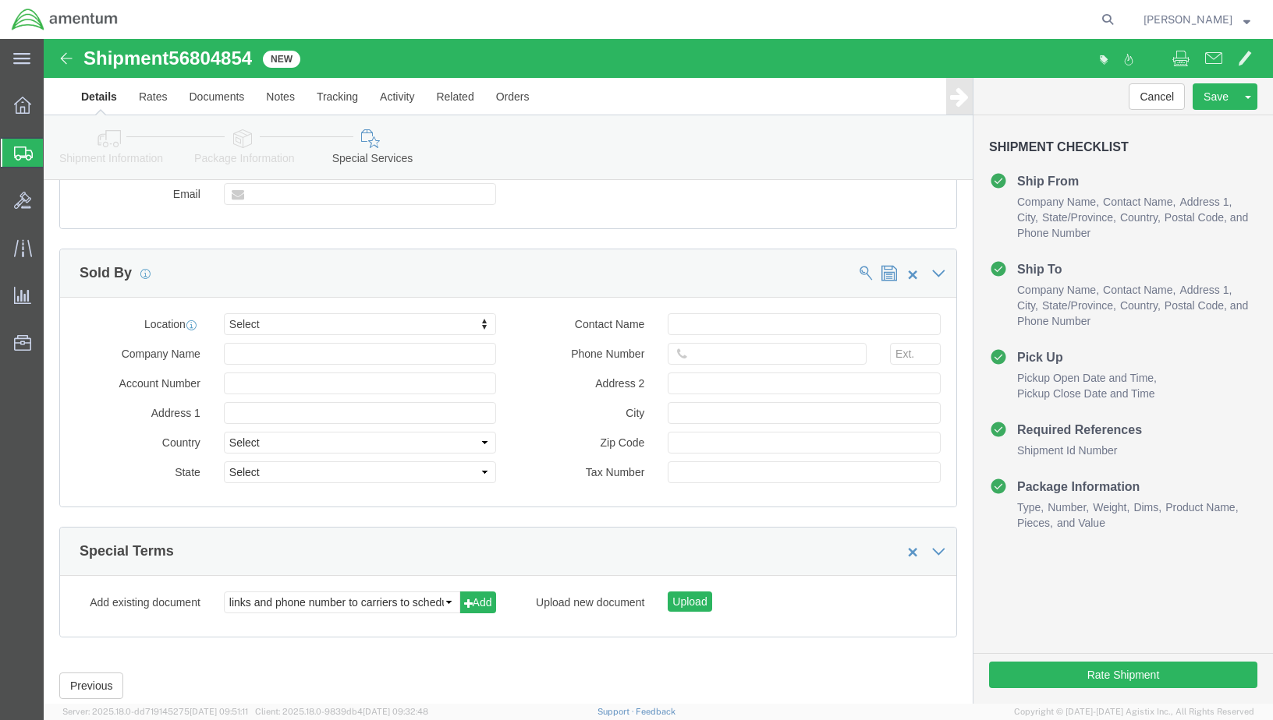
scroll to position [1466, 0]
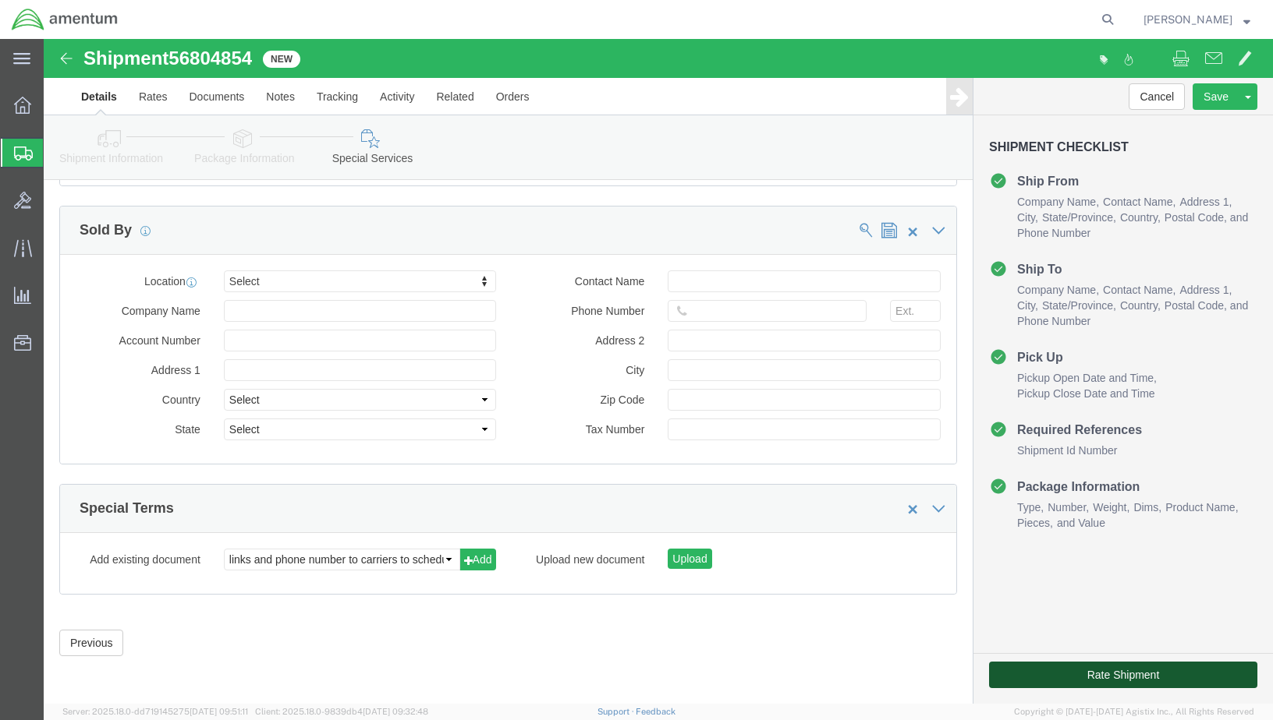
click button "Rate Shipment"
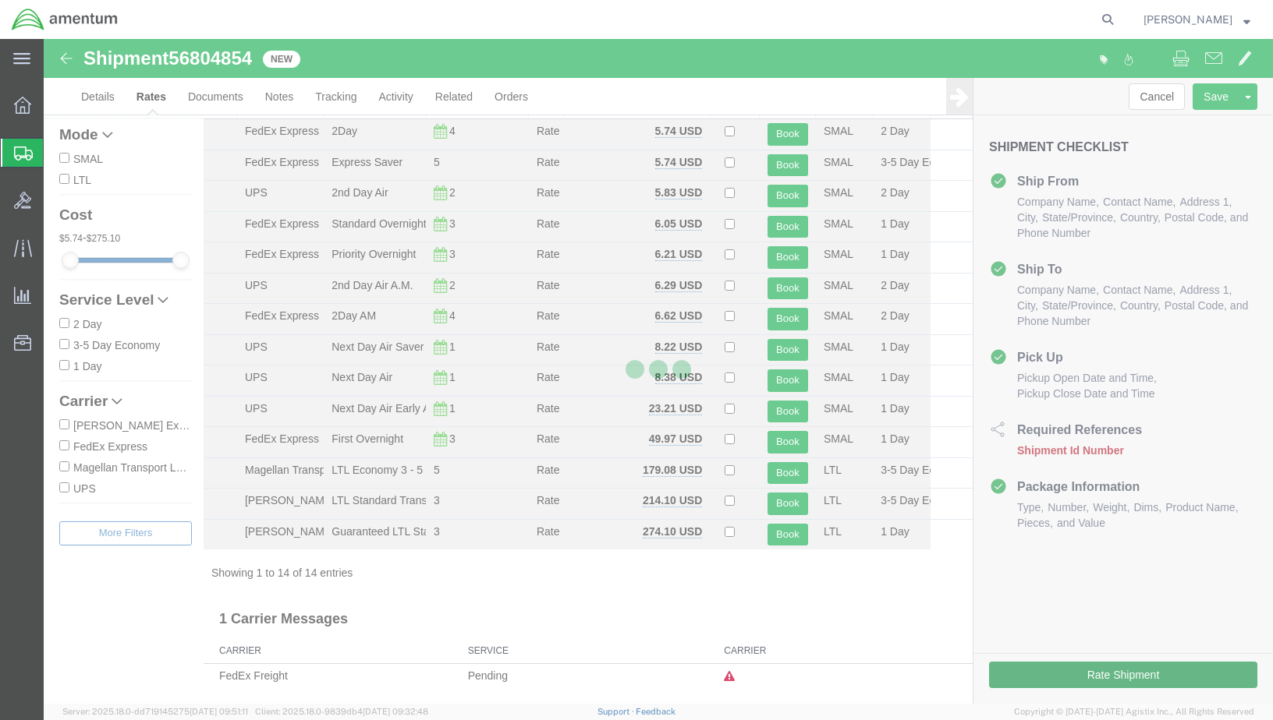
scroll to position [57, 0]
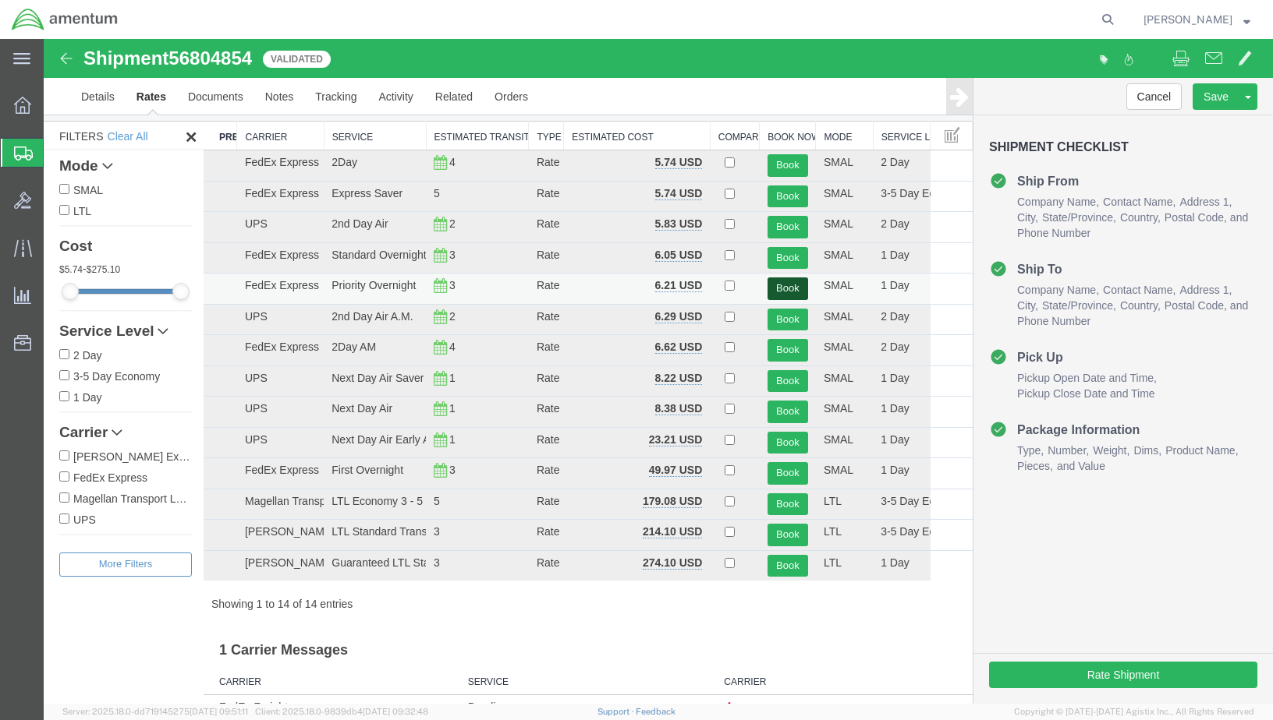
click at [776, 285] on button "Book" at bounding box center [787, 289] width 41 height 23
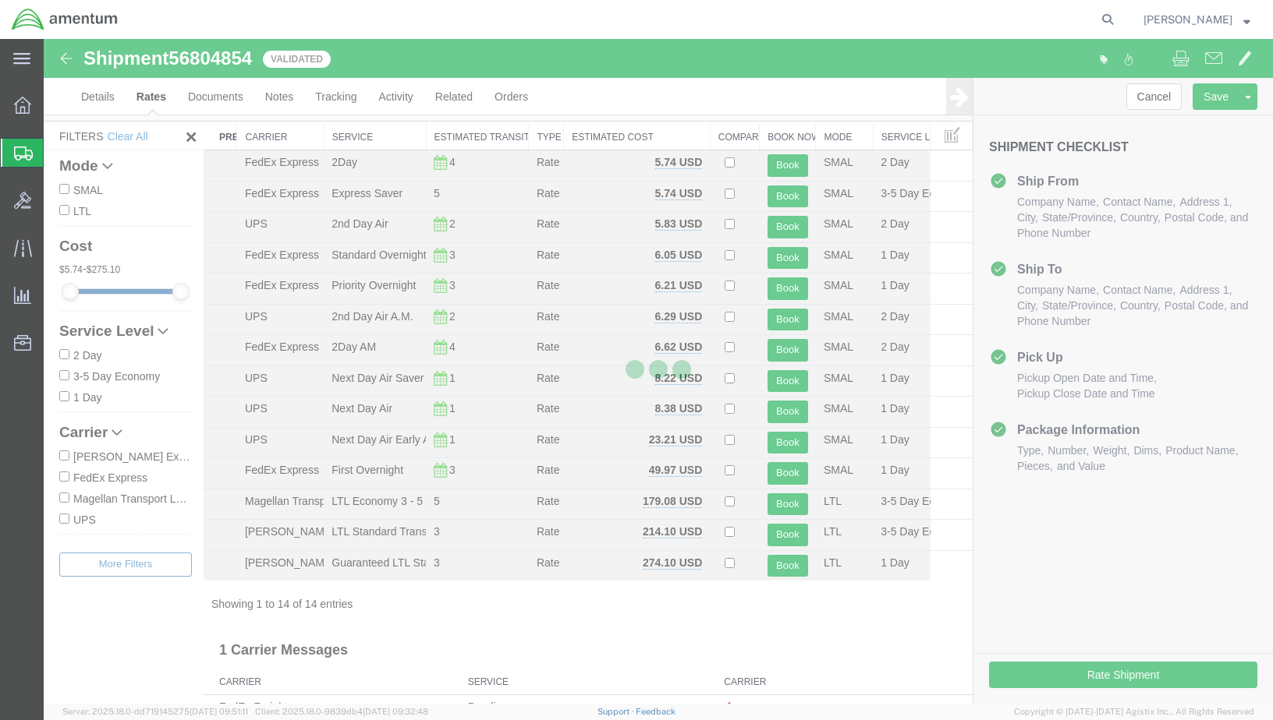
scroll to position [0, 0]
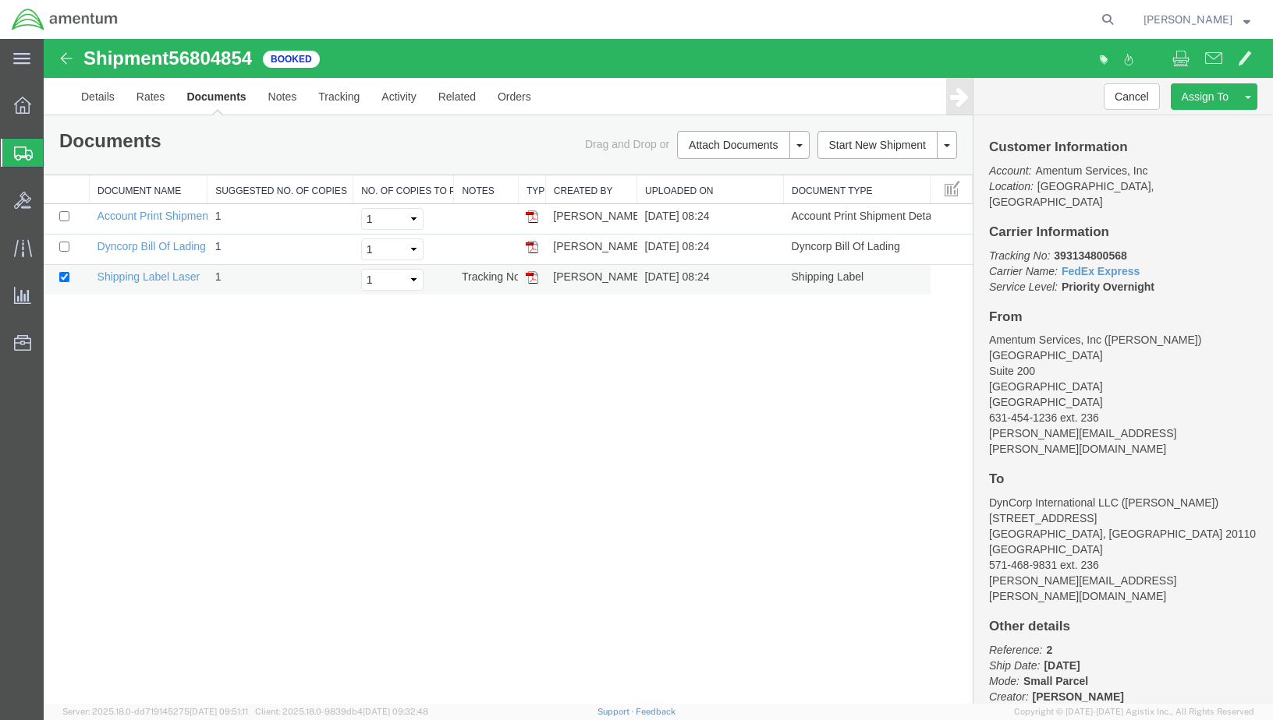
click at [532, 278] on img at bounding box center [532, 277] width 12 height 12
